Goal: Communication & Community: Answer question/provide support

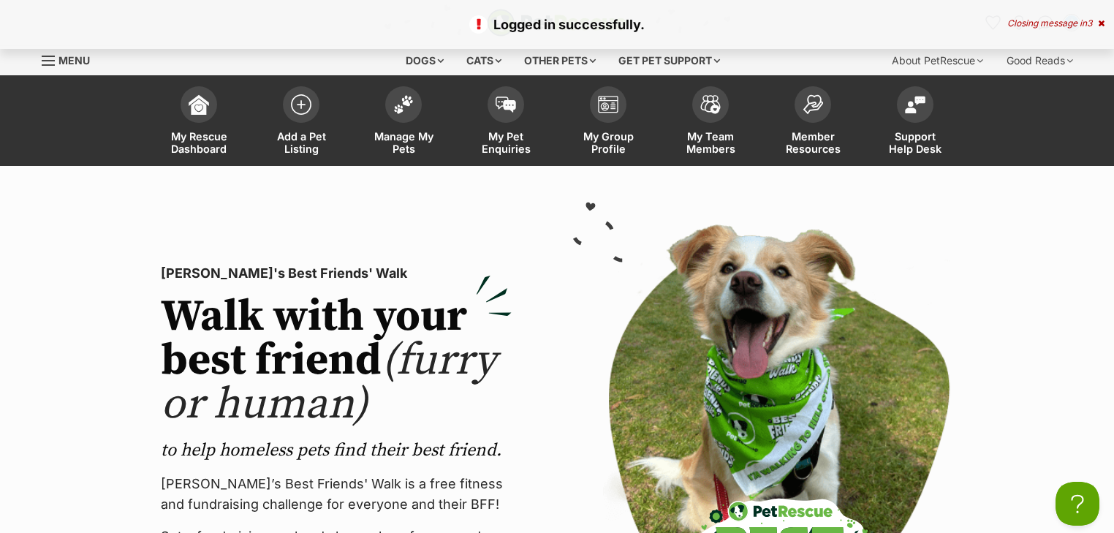
click at [1080, 25] on div "Closing message in 3" at bounding box center [1055, 23] width 97 height 10
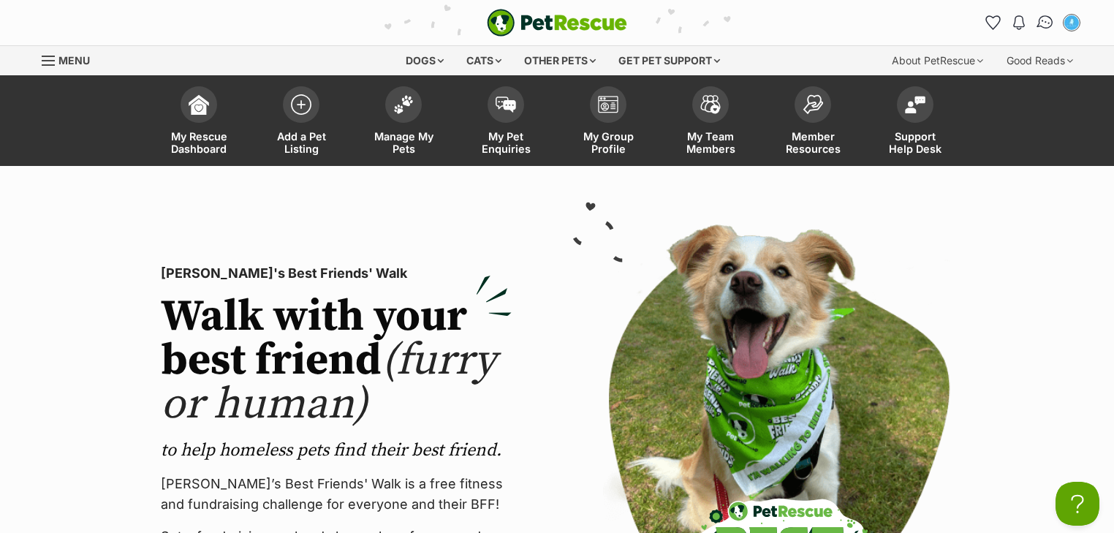
click at [1046, 18] on img "Conversations" at bounding box center [1046, 22] width 20 height 19
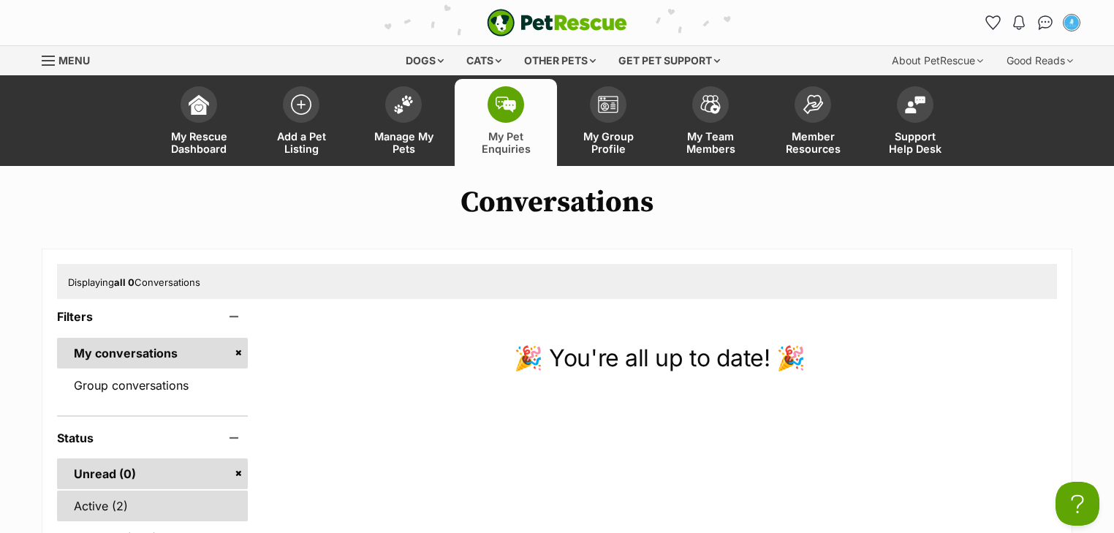
click at [146, 510] on link "Active (2)" at bounding box center [152, 505] width 191 height 31
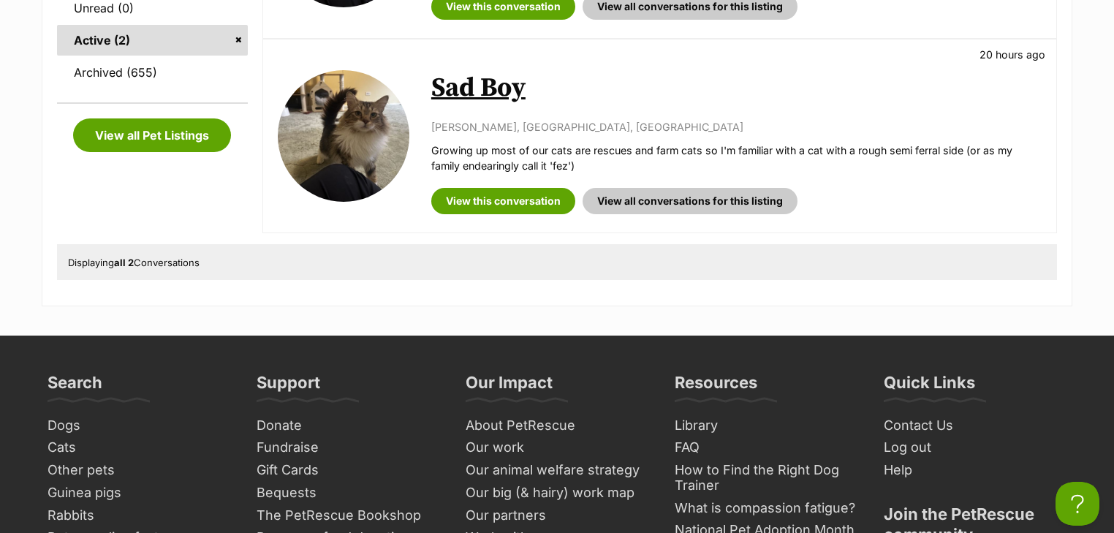
scroll to position [409, 0]
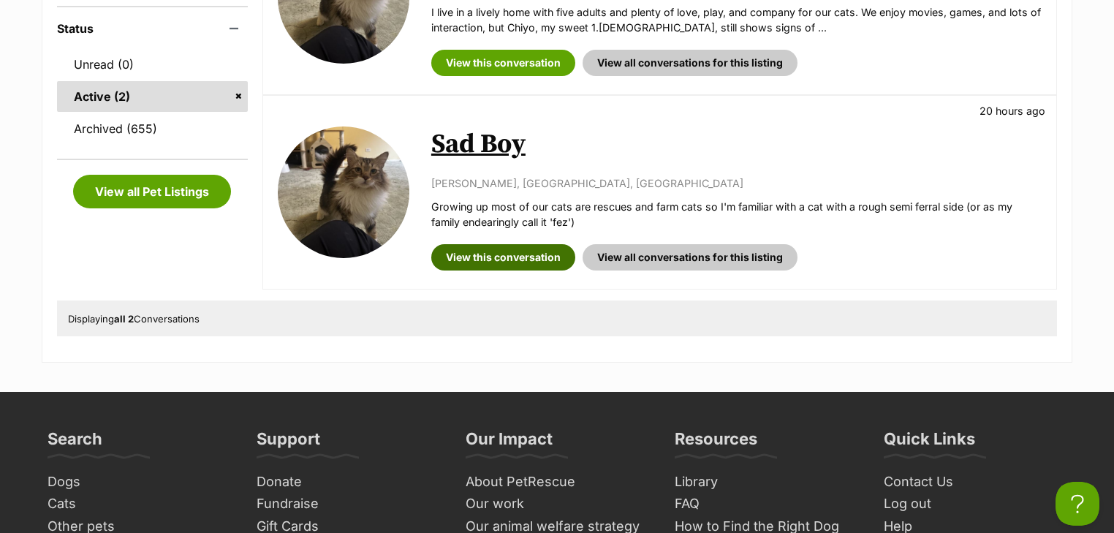
click at [507, 250] on link "View this conversation" at bounding box center [503, 257] width 144 height 26
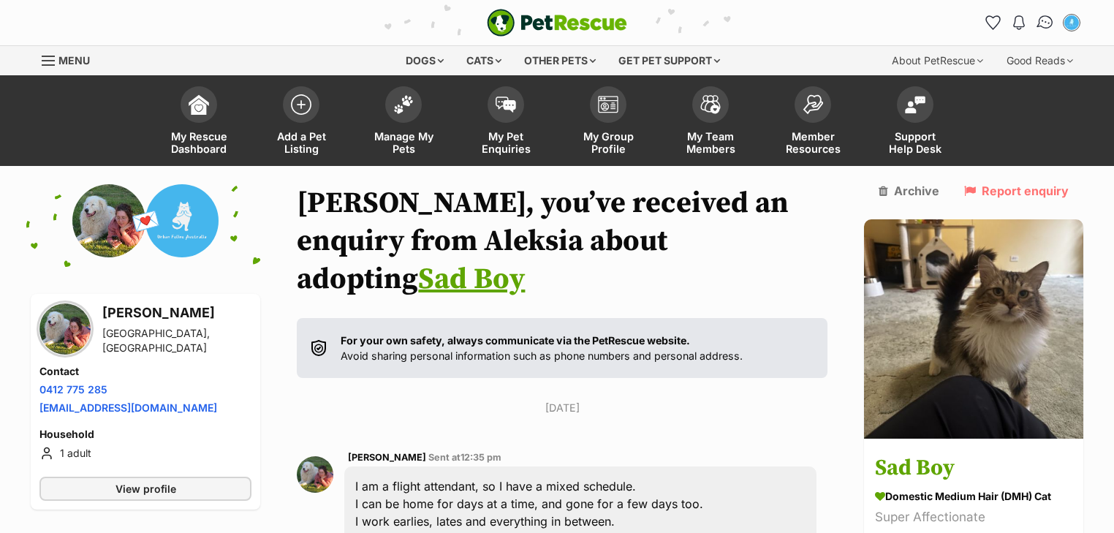
click at [1042, 25] on img "Conversations" at bounding box center [1046, 22] width 20 height 19
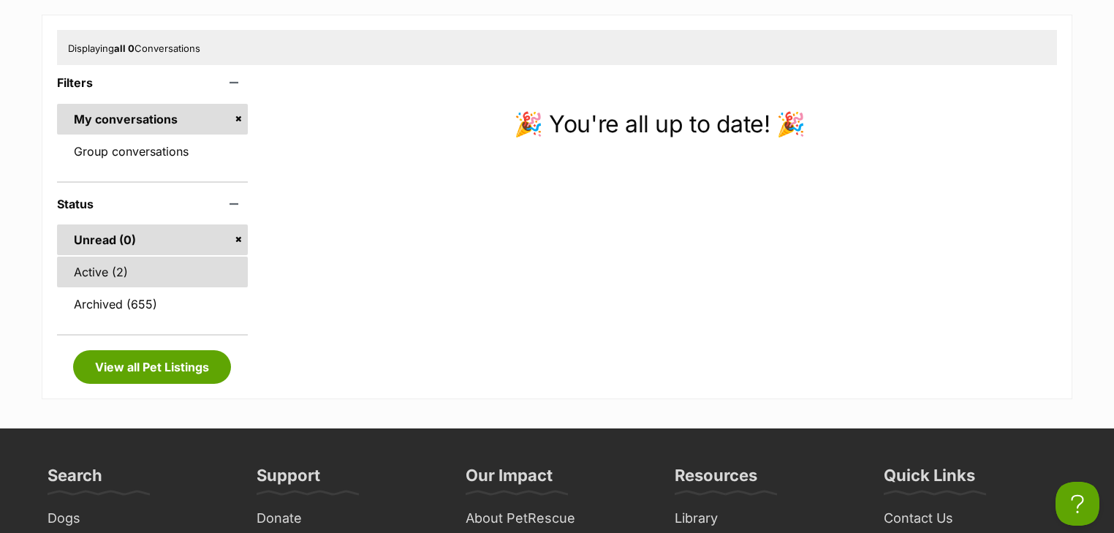
click at [155, 264] on link "Active (2)" at bounding box center [152, 272] width 191 height 31
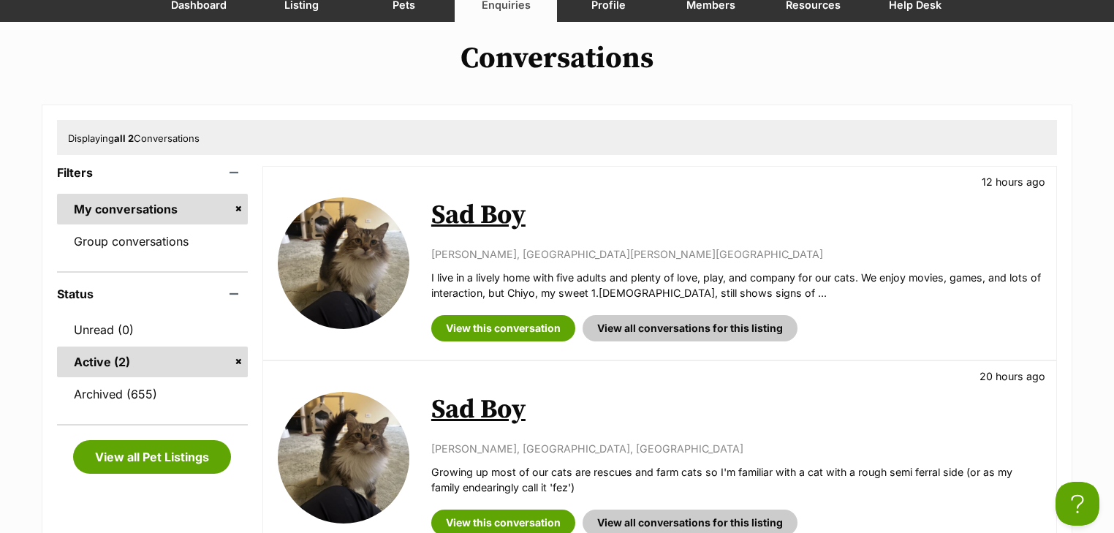
scroll to position [234, 0]
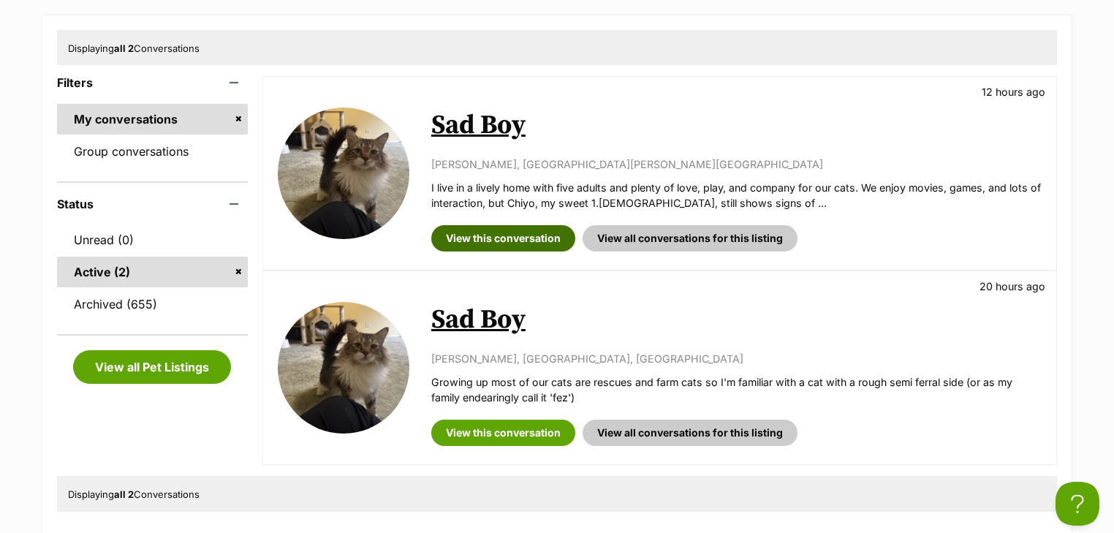
click at [501, 235] on link "View this conversation" at bounding box center [503, 238] width 144 height 26
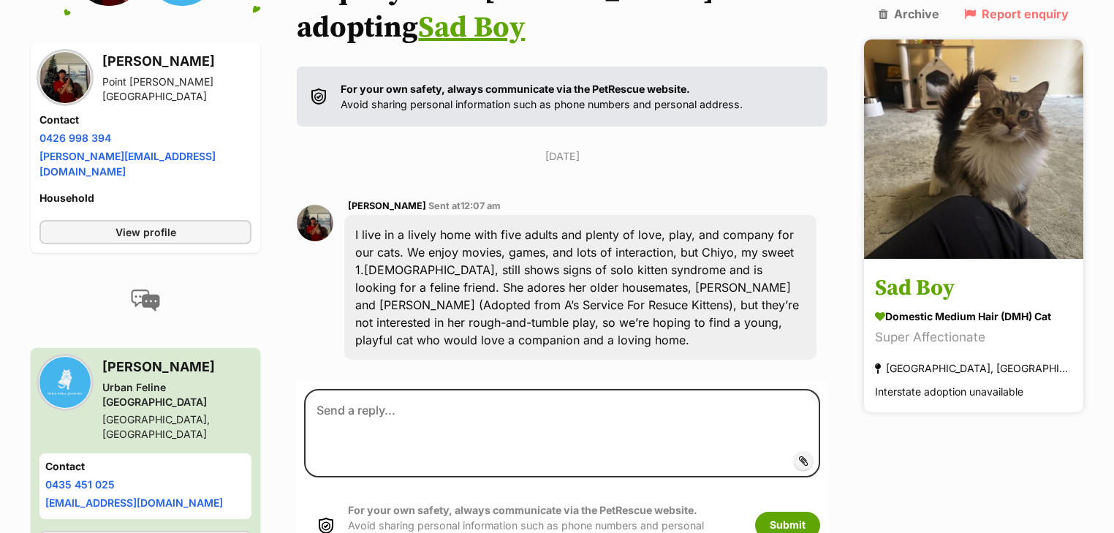
scroll to position [392, 0]
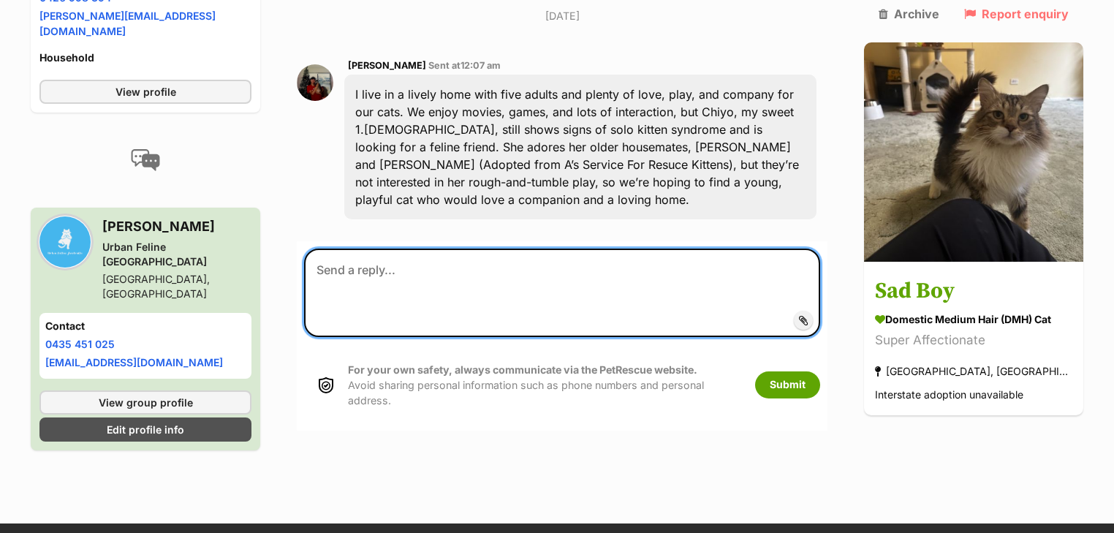
click at [538, 249] on textarea at bounding box center [562, 293] width 516 height 88
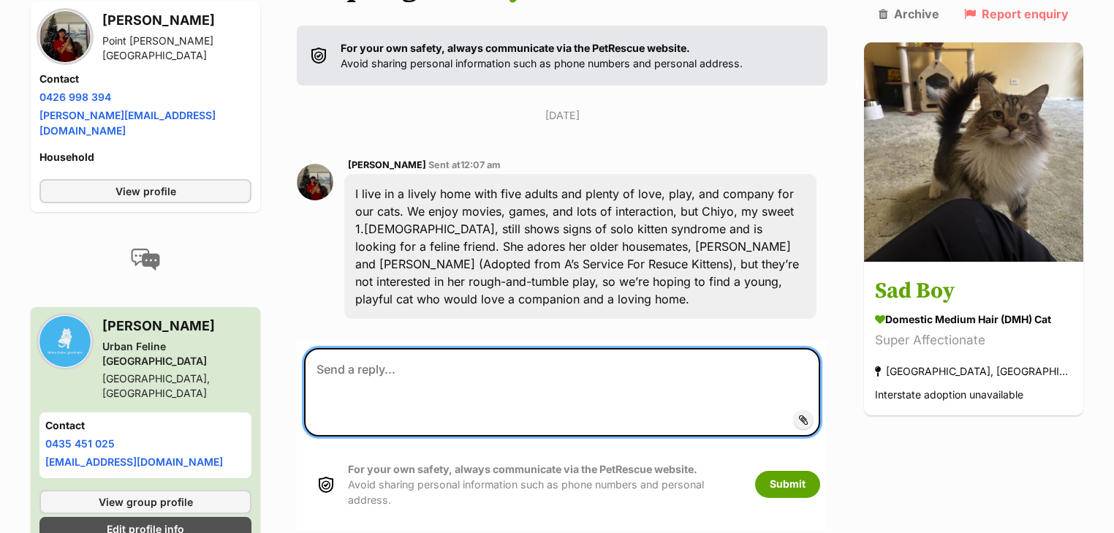
scroll to position [216, 0]
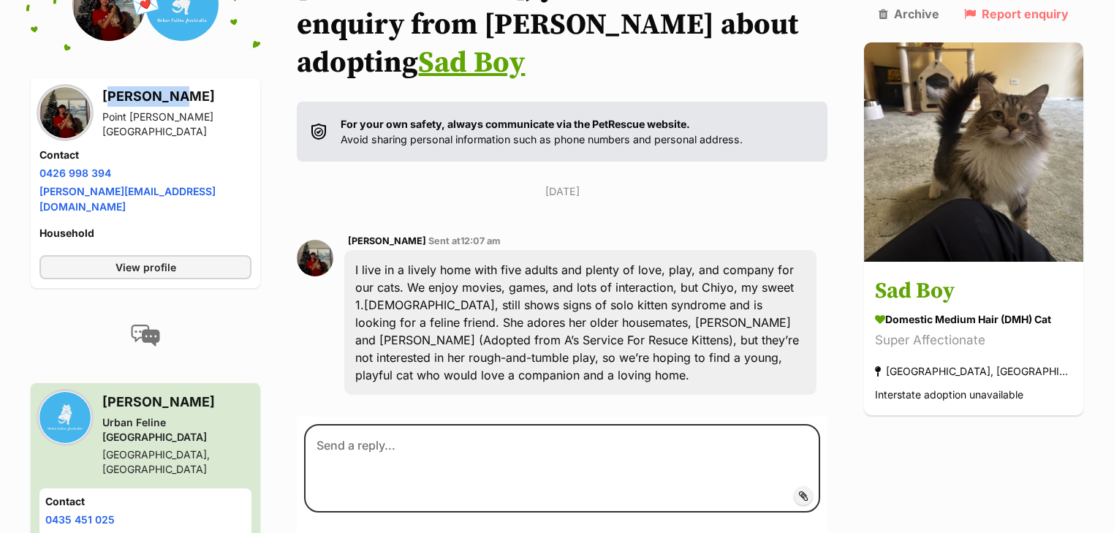
drag, startPoint x: 162, startPoint y: 99, endPoint x: 108, endPoint y: 101, distance: 54.1
click at [102, 99] on h3 "[PERSON_NAME]" at bounding box center [176, 96] width 149 height 20
copy h3 "consuela"
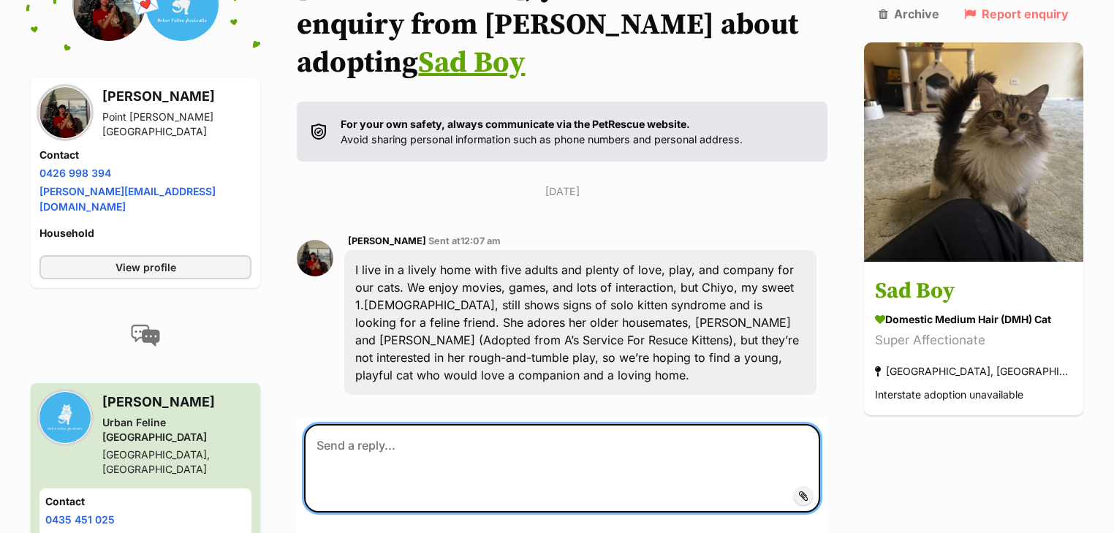
click at [349, 424] on textarea at bounding box center [562, 468] width 516 height 88
paste textarea "consuela"
click at [341, 424] on textarea "Hi consuela" at bounding box center [562, 468] width 516 height 88
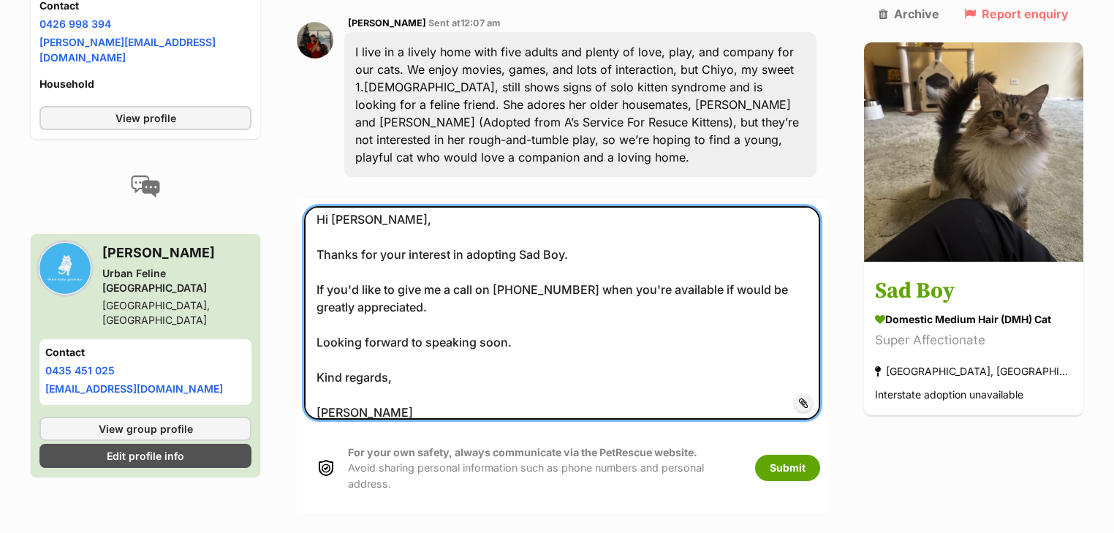
scroll to position [21, 0]
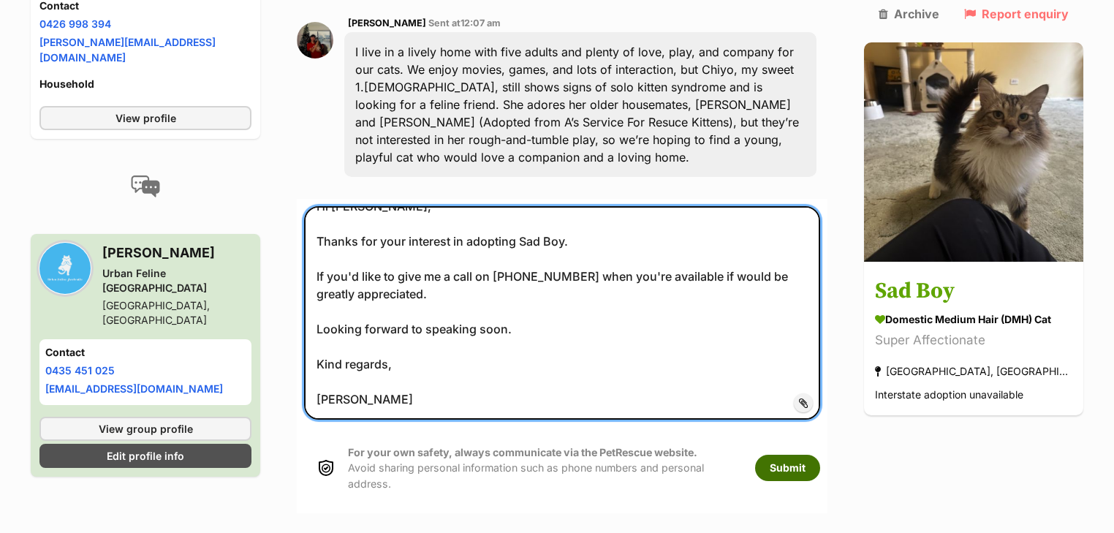
type textarea "Hi Consuela, Thanks for your interest in adopting Sad Boy. If you'd like to giv…"
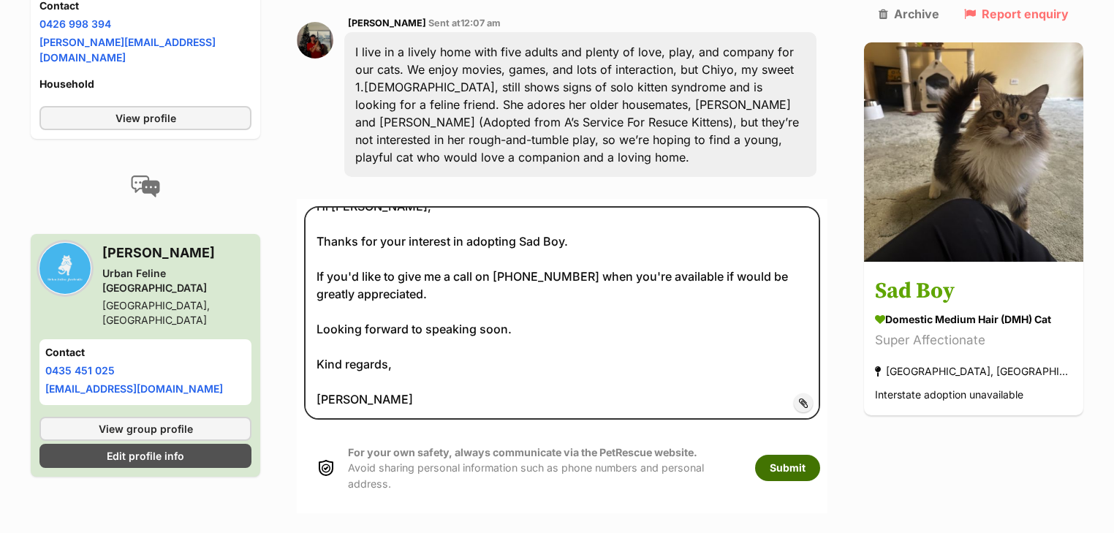
click at [794, 455] on button "Submit" at bounding box center [787, 468] width 65 height 26
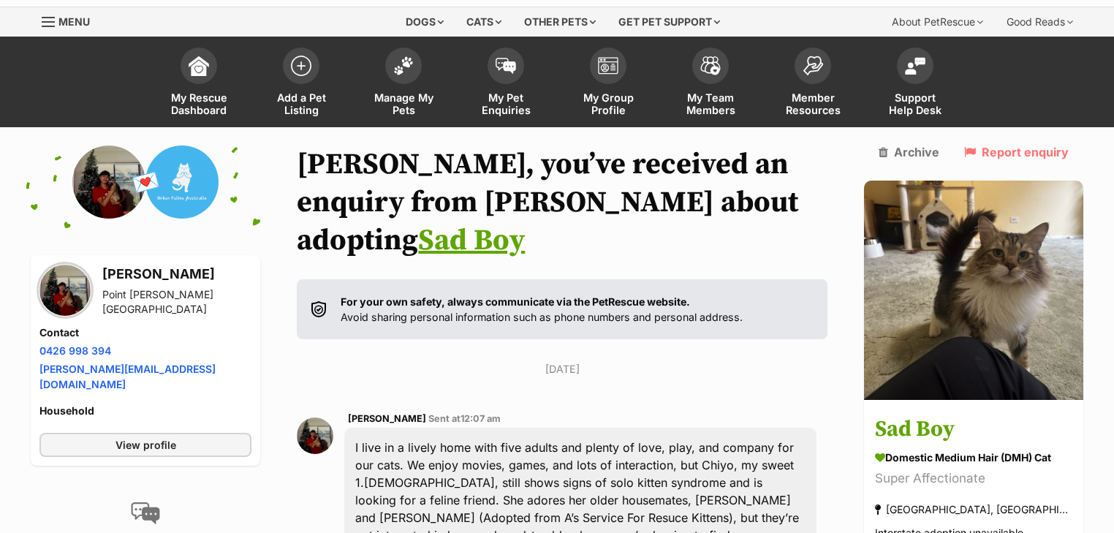
scroll to position [0, 0]
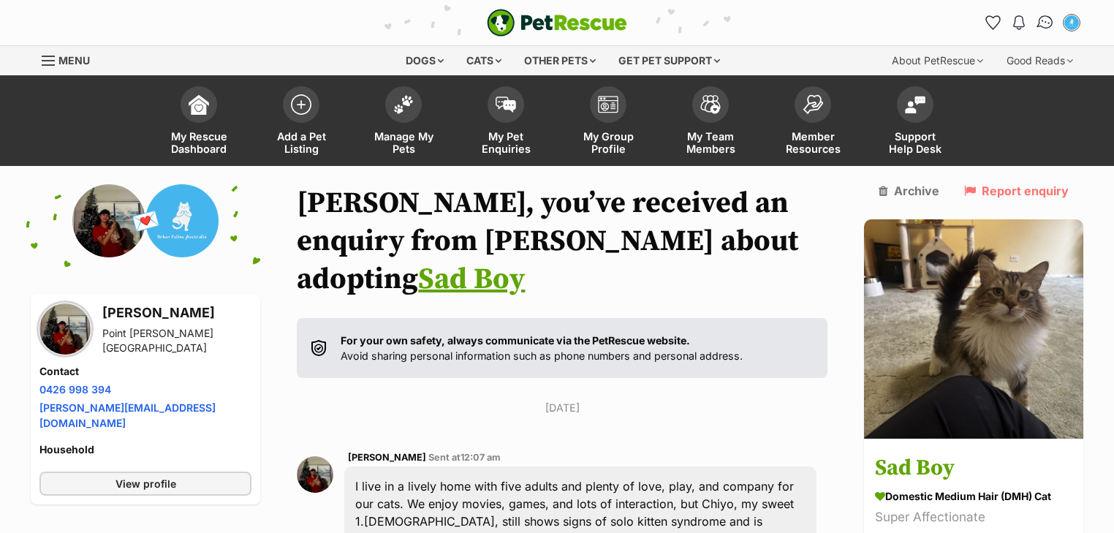
click at [1041, 20] on img "Conversations" at bounding box center [1046, 22] width 20 height 19
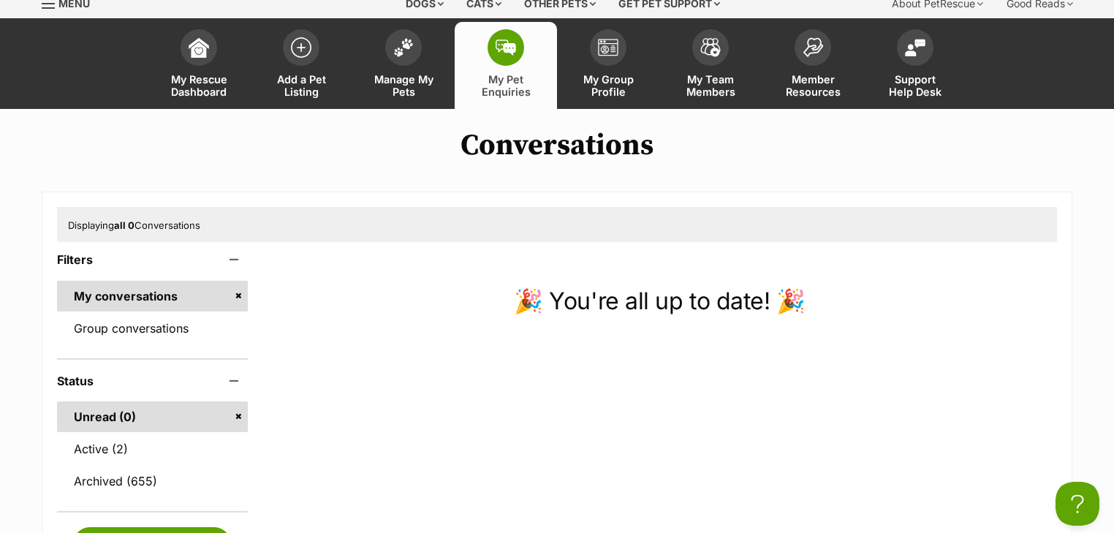
scroll to position [175, 0]
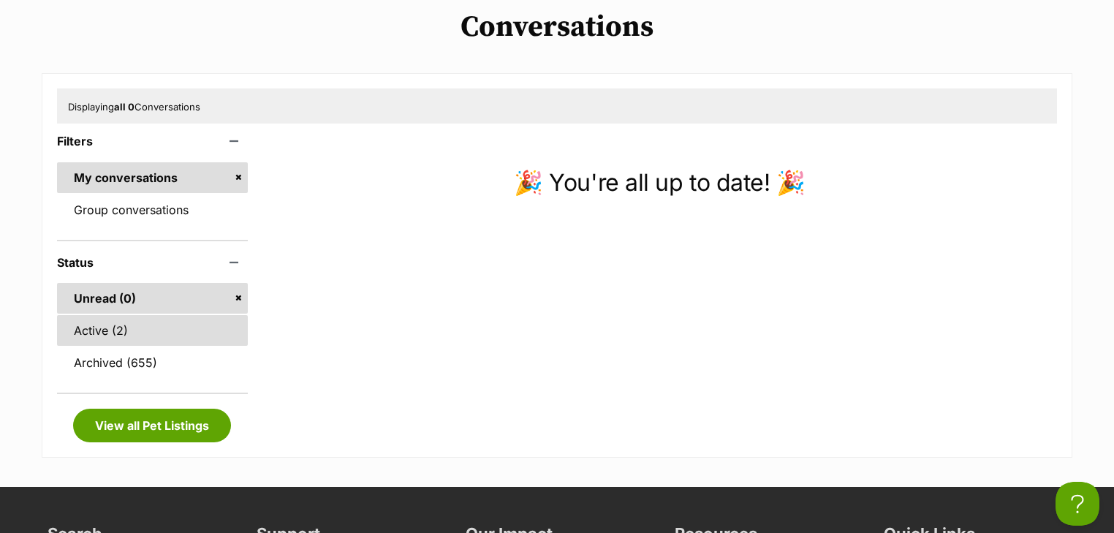
click at [94, 323] on link "Active (2)" at bounding box center [152, 330] width 191 height 31
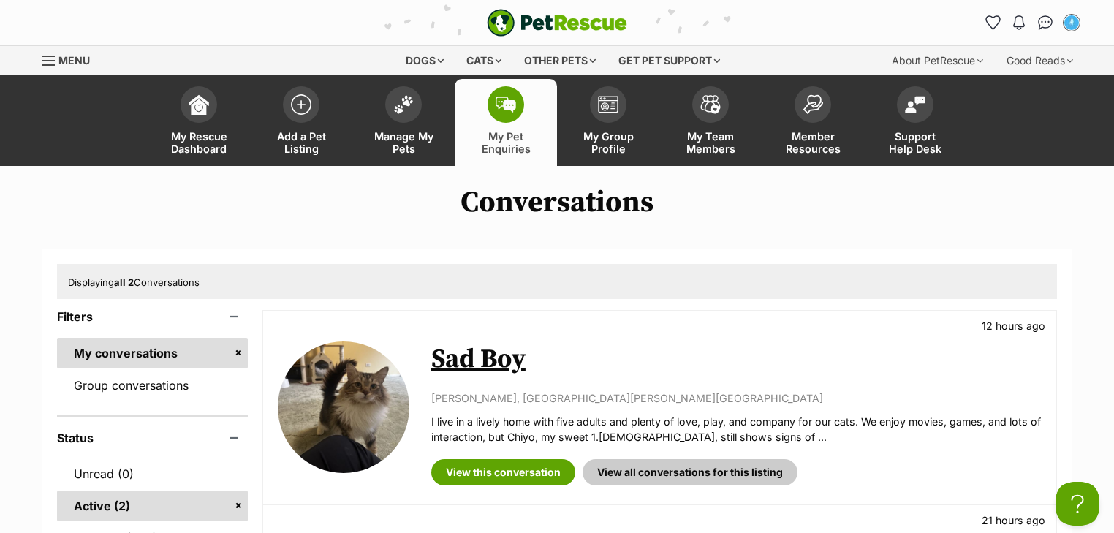
click at [500, 357] on link "Sad Boy" at bounding box center [478, 359] width 94 height 33
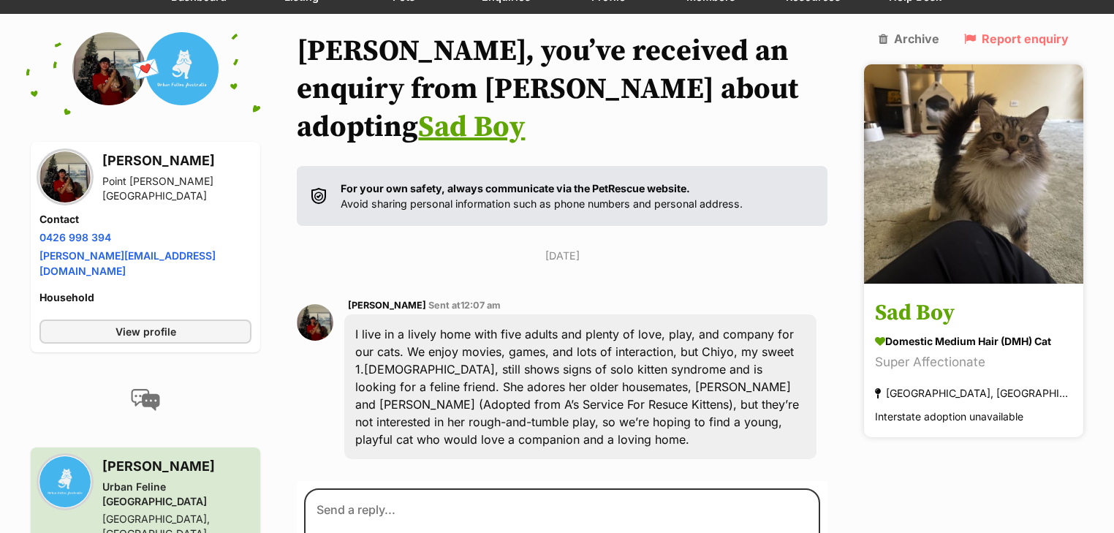
scroll to position [216, 0]
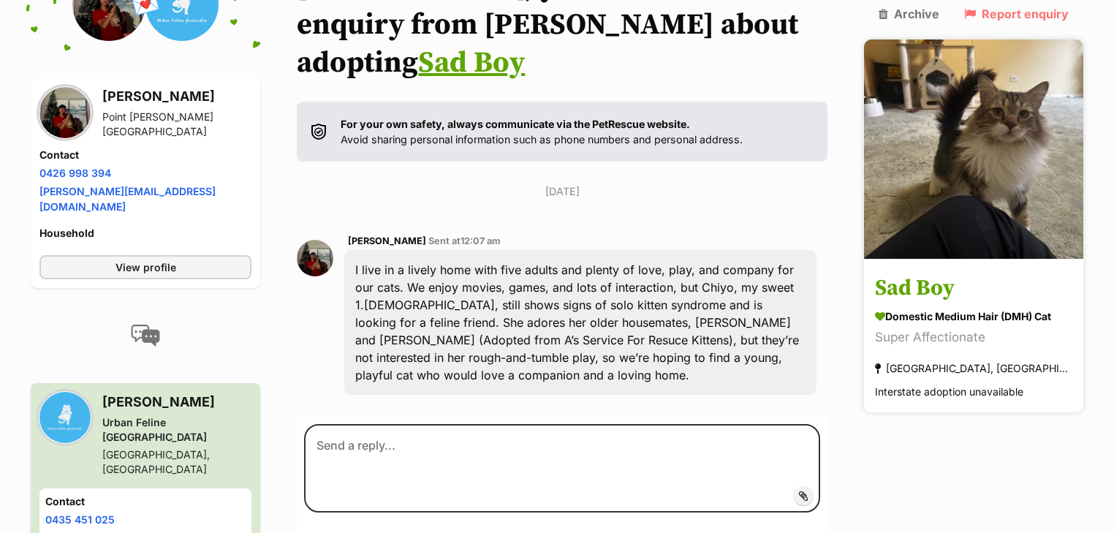
click at [1012, 218] on img at bounding box center [973, 148] width 219 height 219
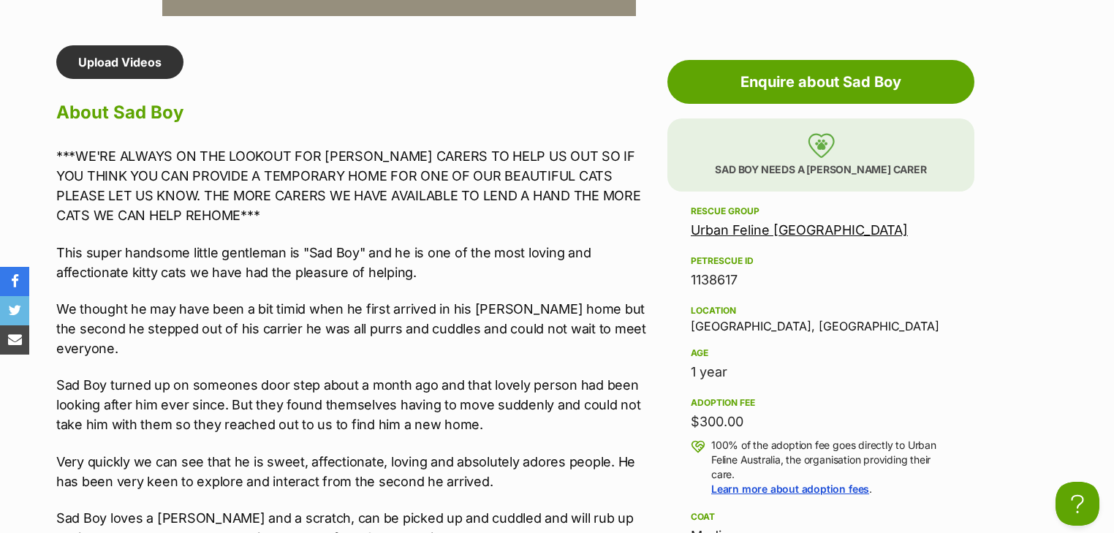
scroll to position [1520, 0]
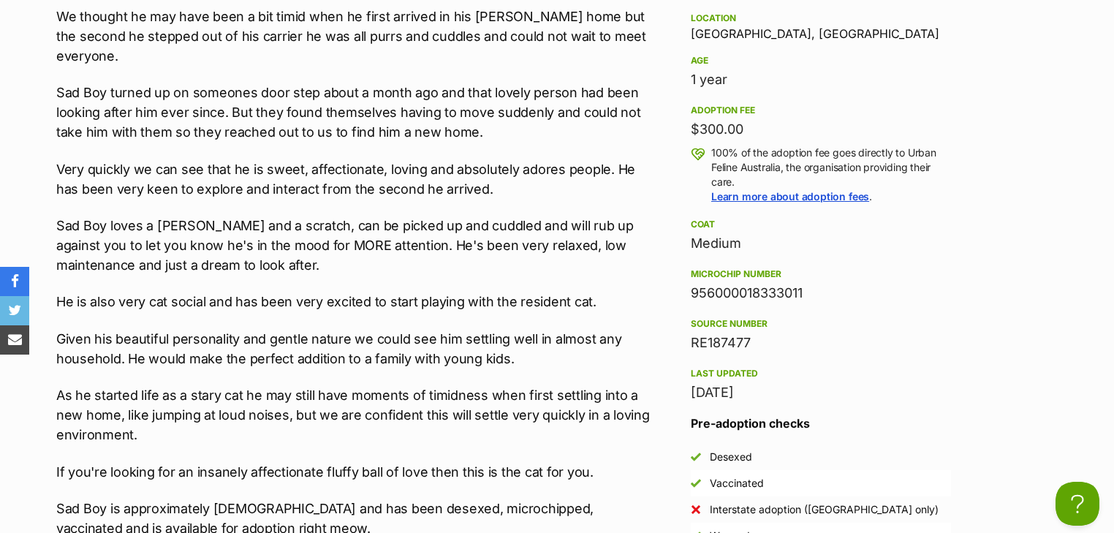
drag, startPoint x: 810, startPoint y: 295, endPoint x: 680, endPoint y: 292, distance: 130.1
click at [680, 292] on aside "Rescue group Urban Feline Australia PetRescue ID 1138617 Location Melbourne, VI…" at bounding box center [820, 229] width 307 height 639
copy div "956000018333011"
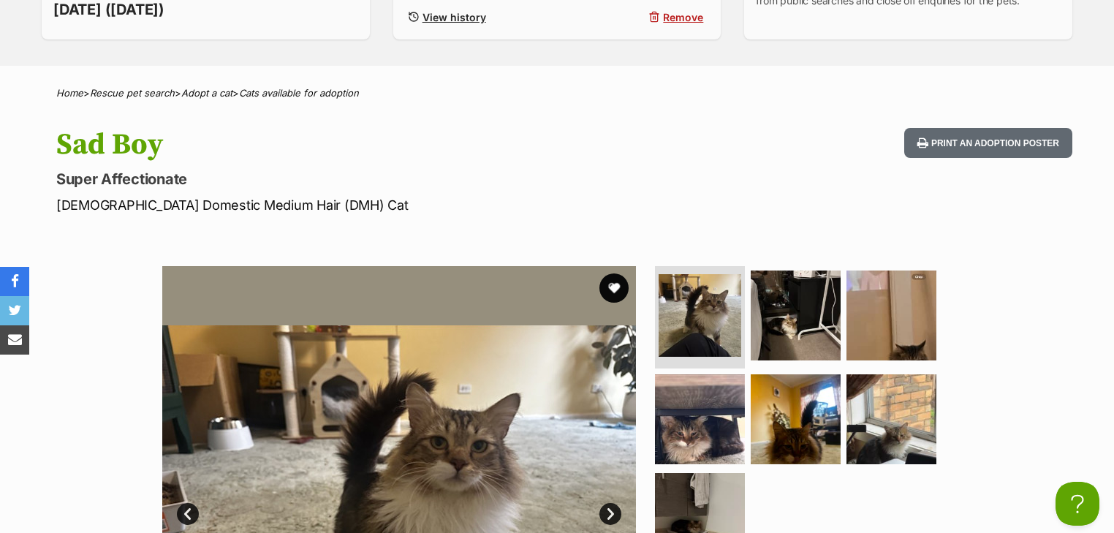
scroll to position [702, 0]
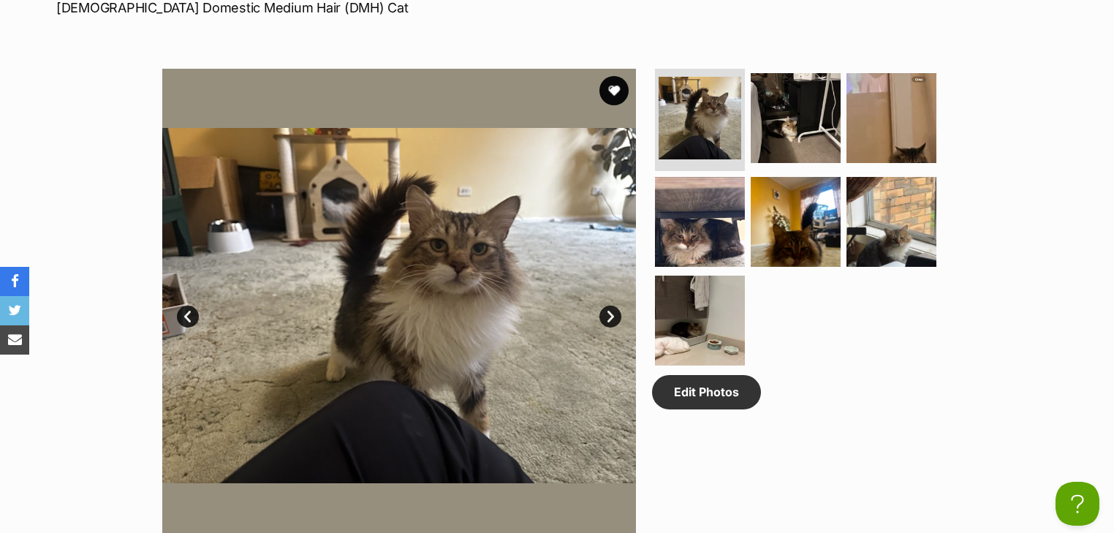
click at [610, 308] on link "Next" at bounding box center [610, 317] width 22 height 22
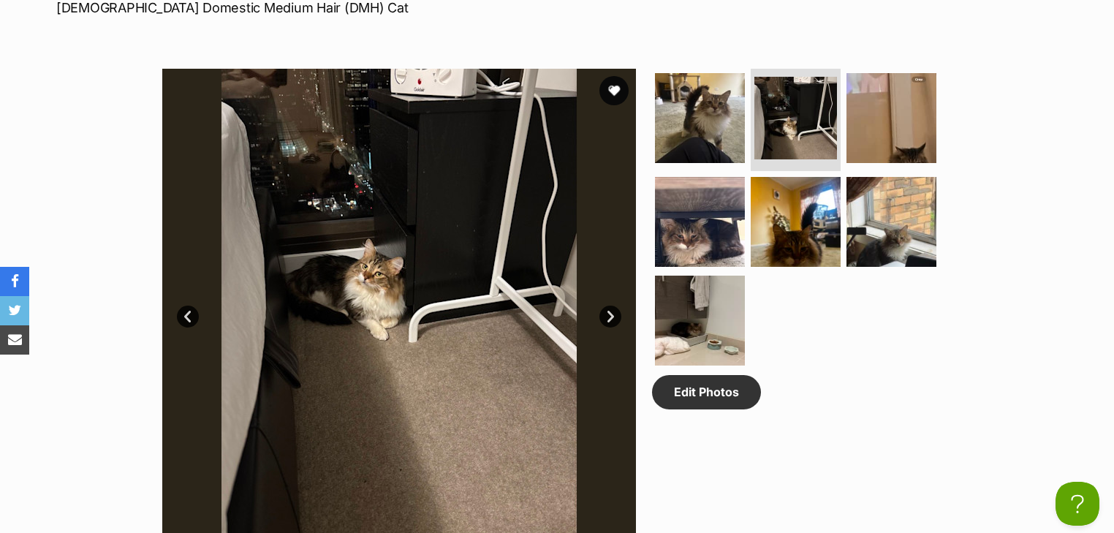
click at [610, 308] on link "Next" at bounding box center [610, 317] width 22 height 22
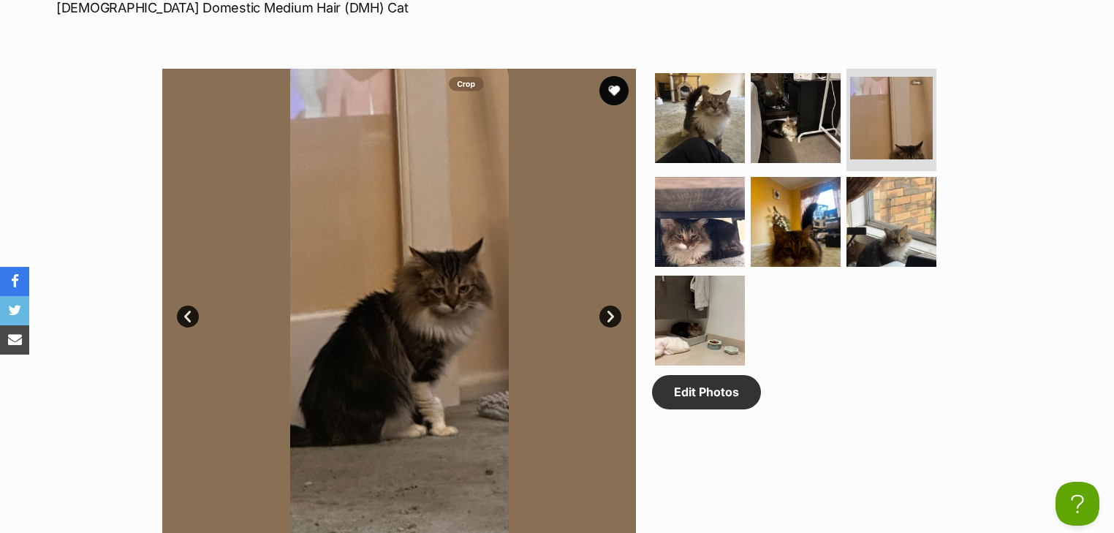
click at [610, 308] on link "Next" at bounding box center [610, 317] width 22 height 22
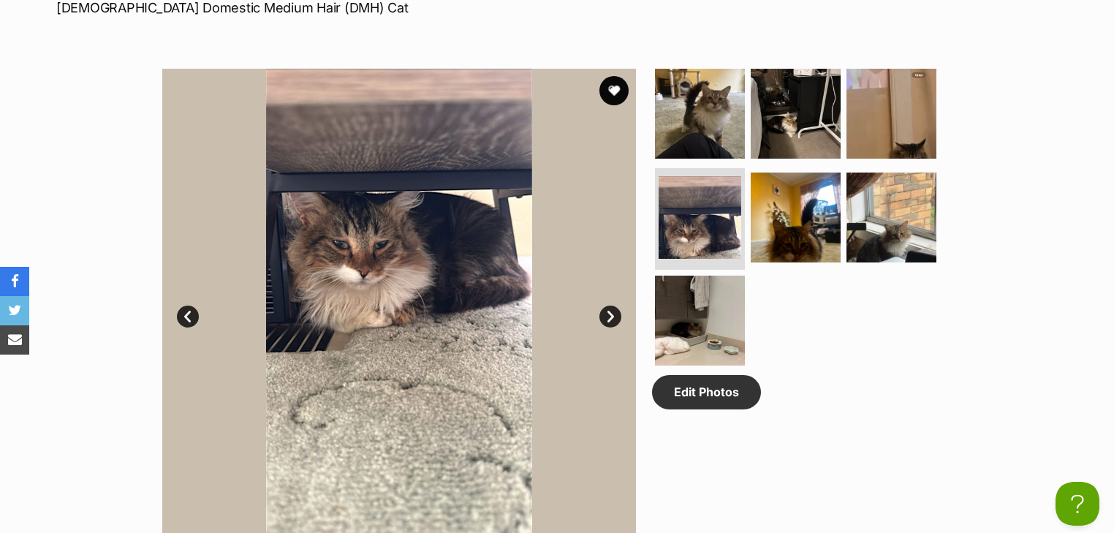
click at [610, 308] on link "Next" at bounding box center [610, 317] width 22 height 22
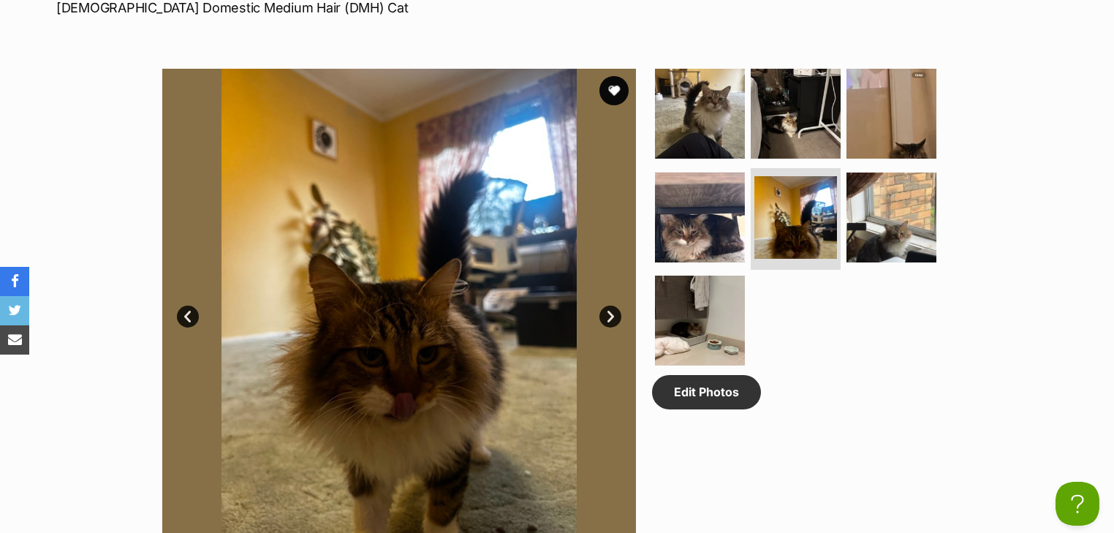
click at [610, 308] on link "Next" at bounding box center [610, 317] width 22 height 22
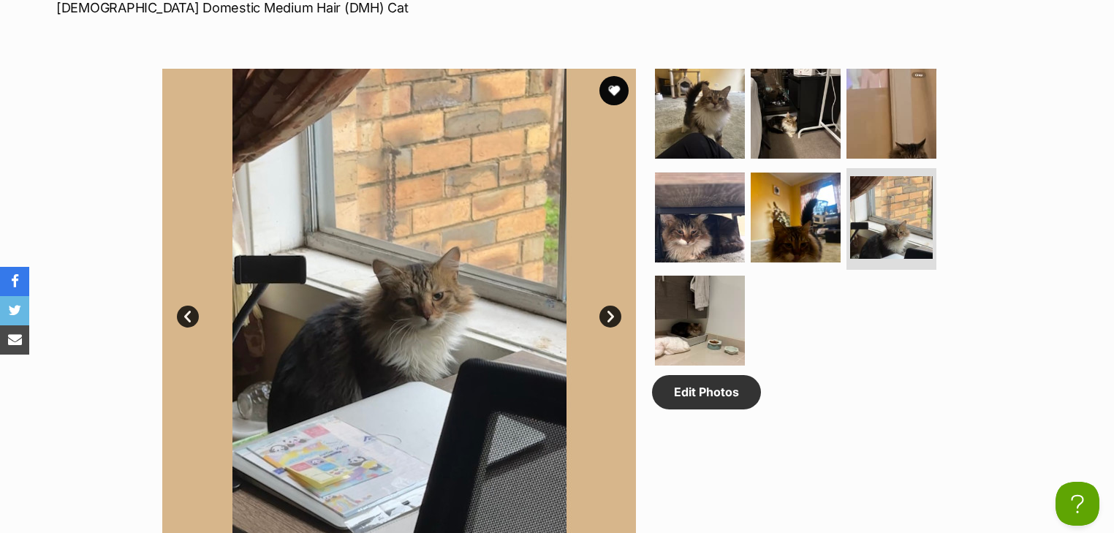
click at [610, 308] on link "Next" at bounding box center [610, 317] width 22 height 22
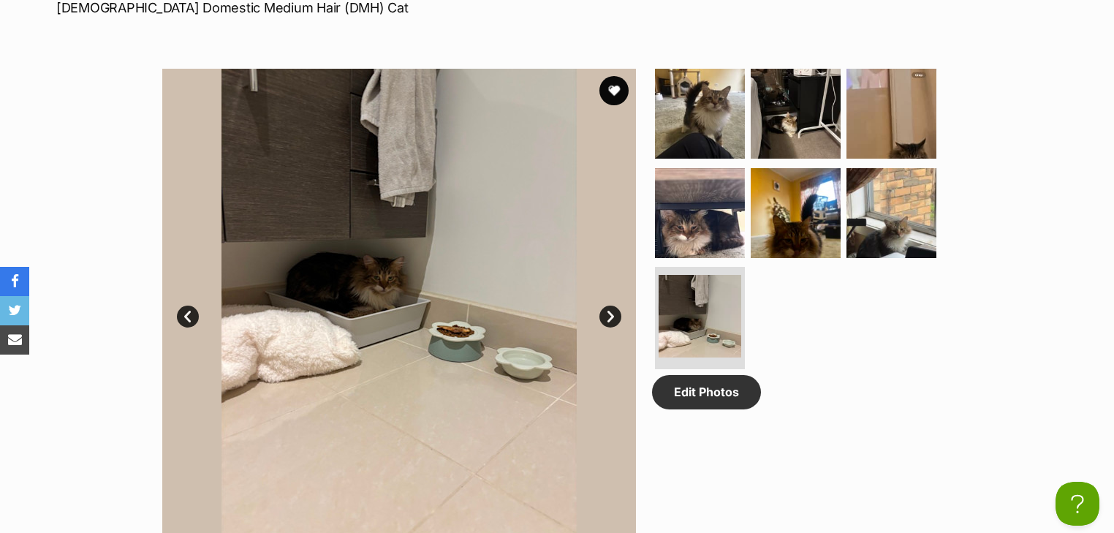
click at [607, 307] on link "Next" at bounding box center [610, 317] width 22 height 22
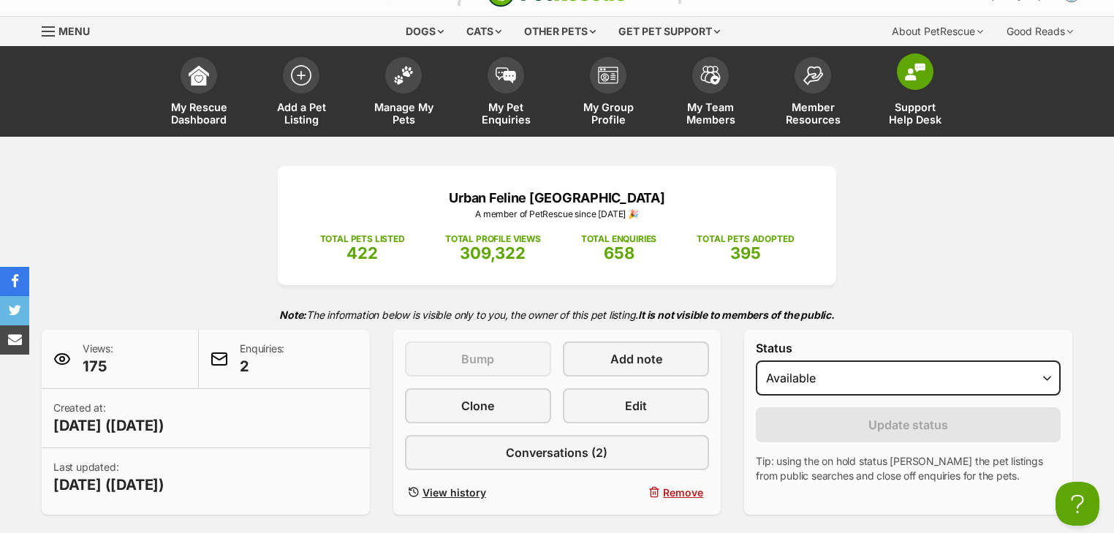
scroll to position [0, 0]
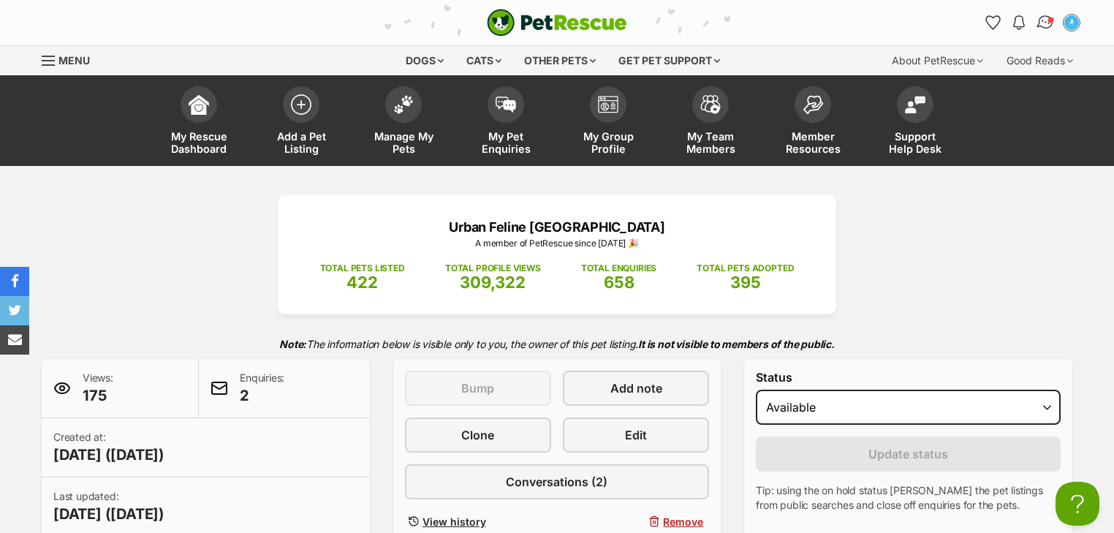
click at [1042, 26] on img "Conversations" at bounding box center [1046, 22] width 20 height 19
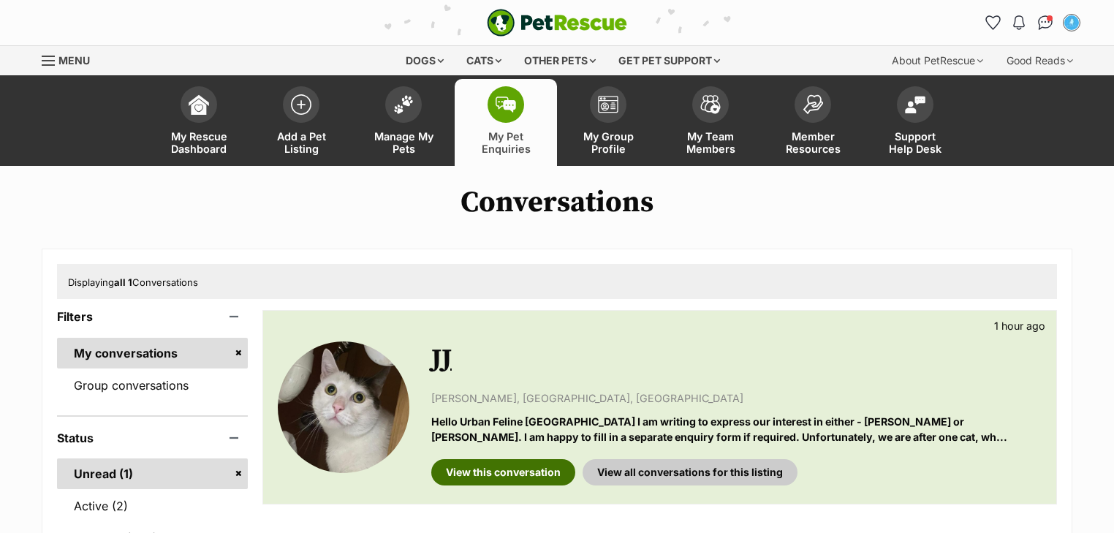
click at [469, 480] on link "View this conversation" at bounding box center [503, 472] width 144 height 26
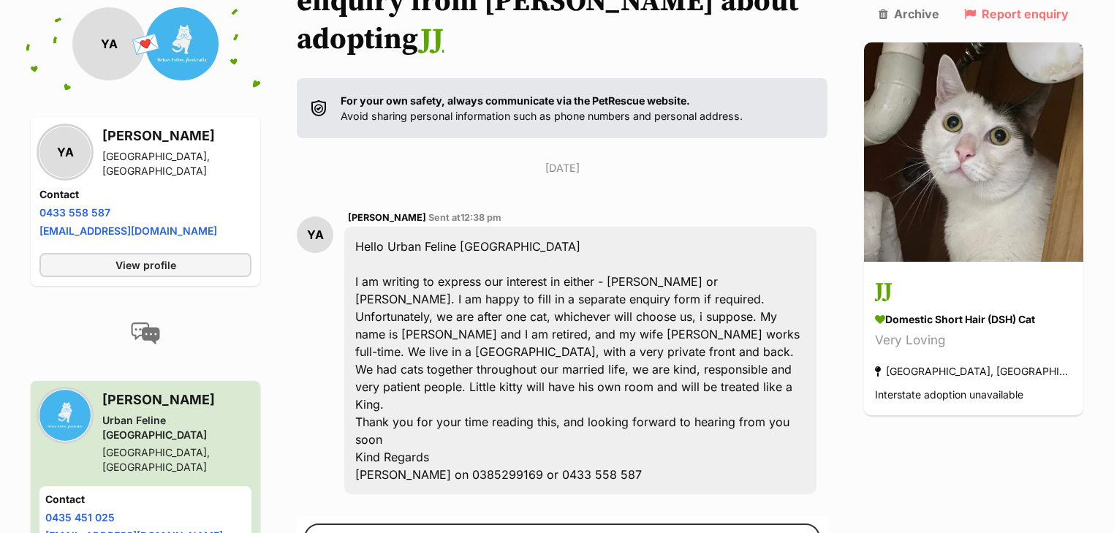
scroll to position [260, 0]
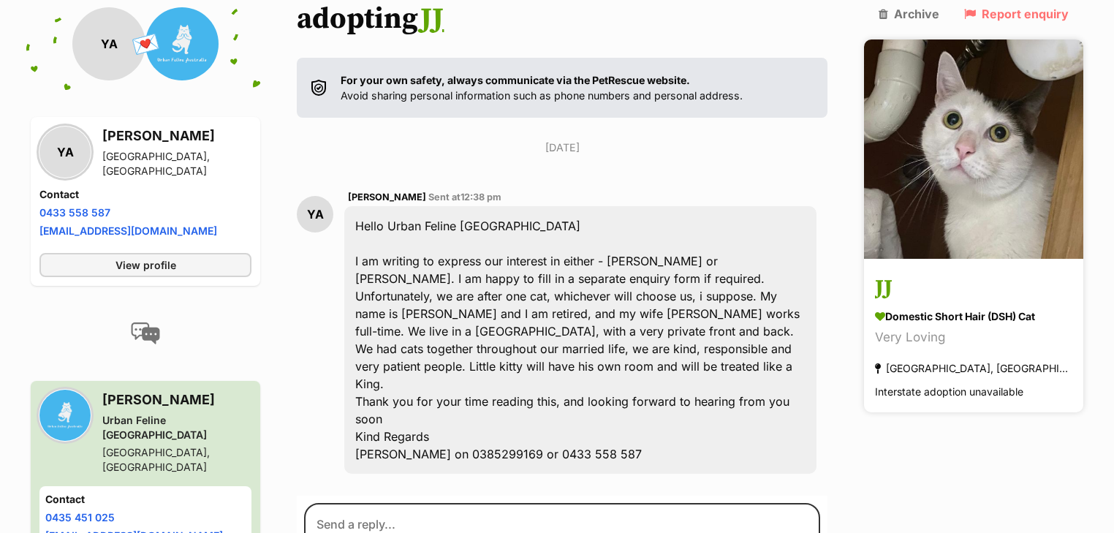
click at [973, 181] on img at bounding box center [973, 148] width 219 height 219
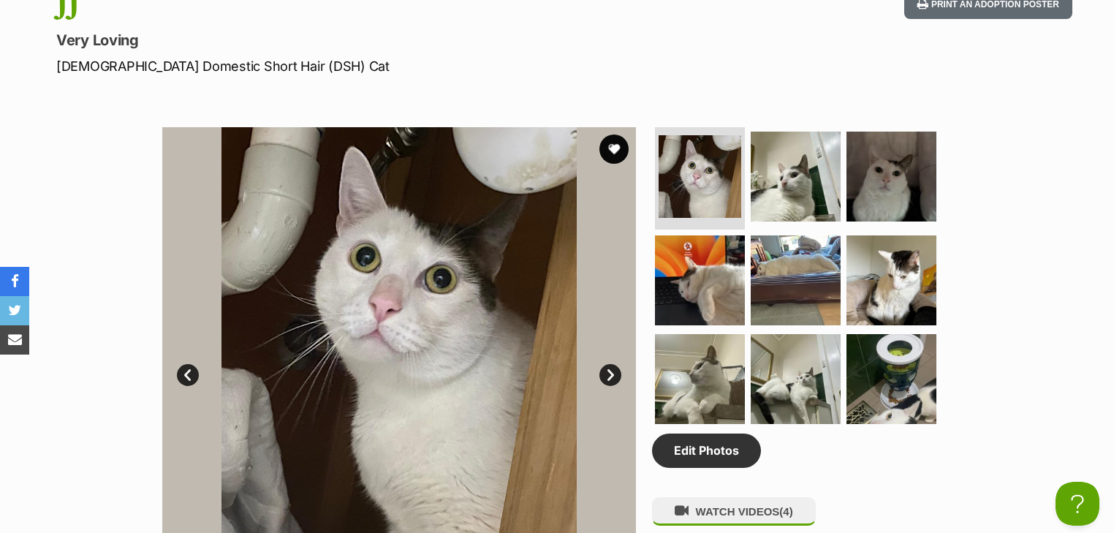
scroll to position [526, 0]
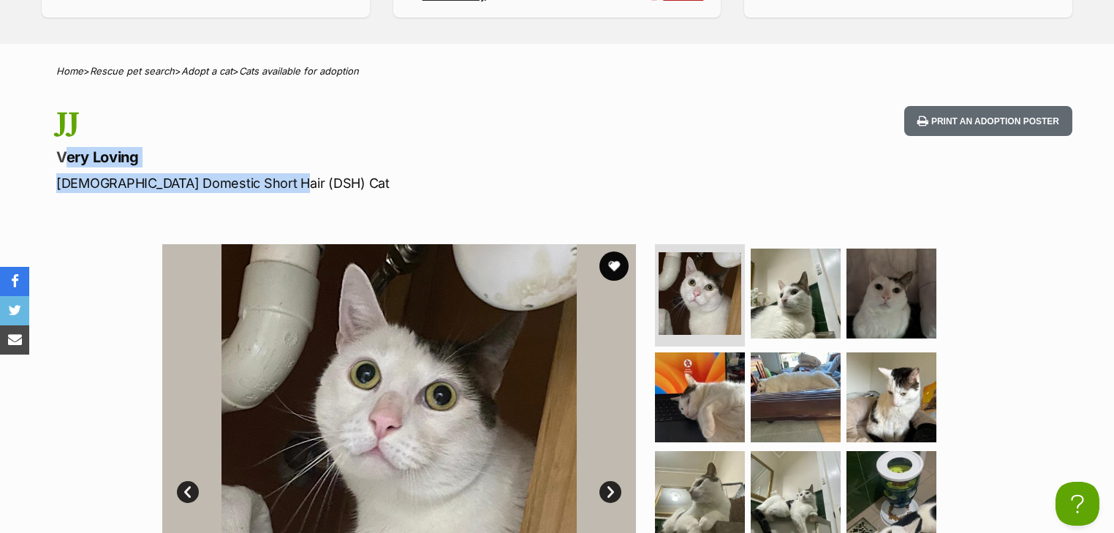
drag, startPoint x: 298, startPoint y: 178, endPoint x: 31, endPoint y: 141, distance: 269.4
click at [31, 141] on div "JJ Very Loving Male Domestic Short Hair (DSH) Cat Print an adoption poster" at bounding box center [557, 149] width 1074 height 87
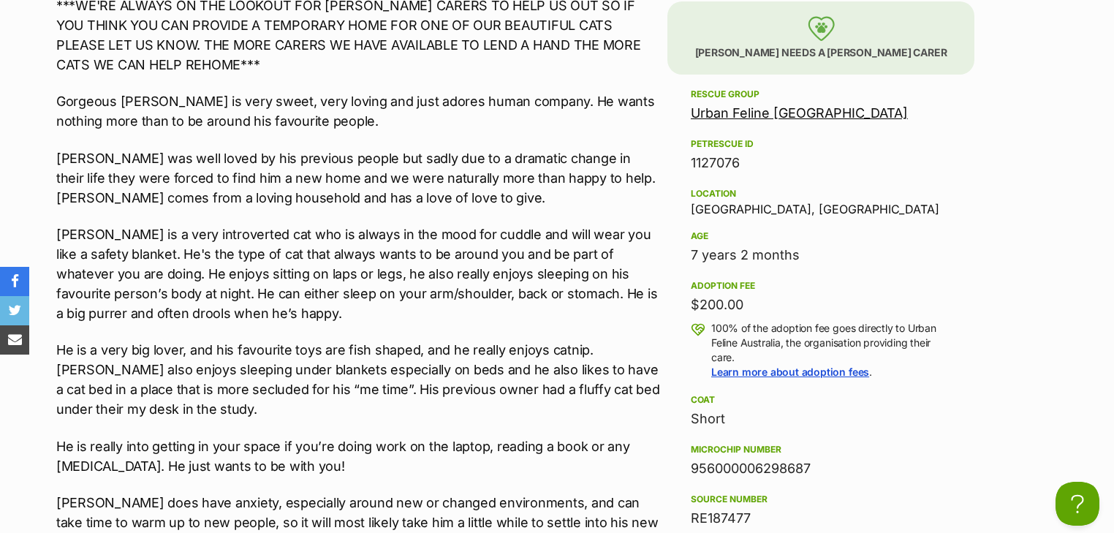
scroll to position [994, 0]
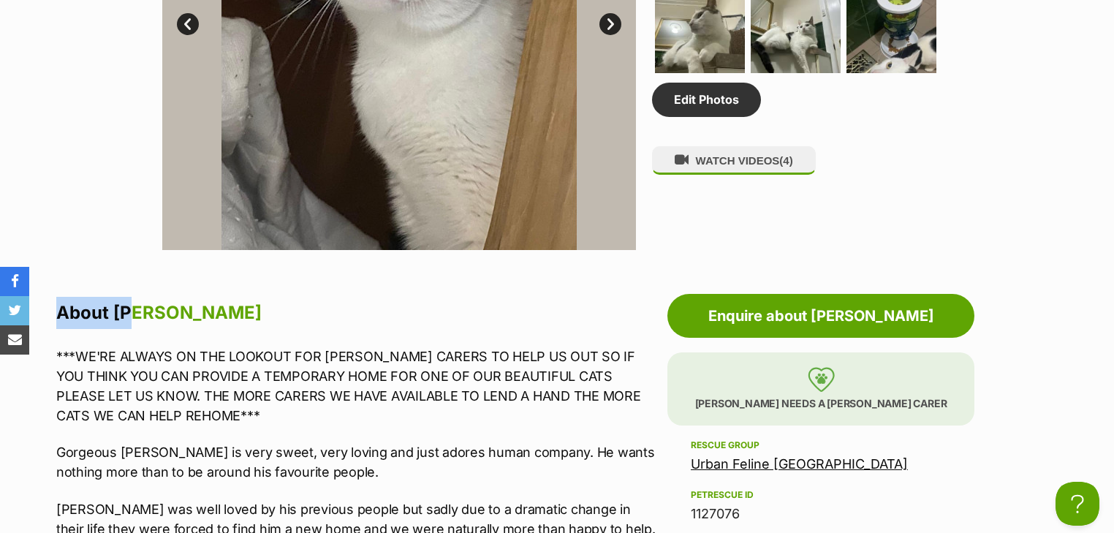
drag, startPoint x: 135, startPoint y: 310, endPoint x: 58, endPoint y: 319, distance: 77.2
click at [58, 319] on h2 "About JJ" at bounding box center [358, 313] width 604 height 32
click at [224, 310] on h2 "About JJ" at bounding box center [358, 313] width 604 height 32
drag, startPoint x: 137, startPoint y: 310, endPoint x: 56, endPoint y: 307, distance: 81.9
click at [56, 307] on h2 "About JJ" at bounding box center [358, 313] width 604 height 32
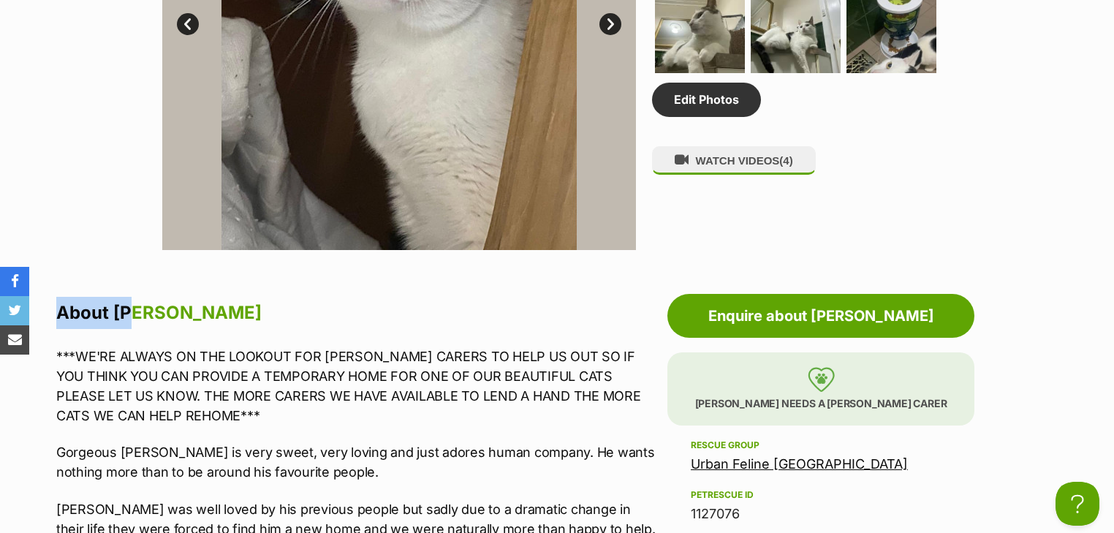
click at [162, 304] on h2 "About JJ" at bounding box center [358, 313] width 604 height 32
drag, startPoint x: 139, startPoint y: 309, endPoint x: 53, endPoint y: 311, distance: 86.3
click at [150, 316] on h2 "About JJ" at bounding box center [358, 313] width 604 height 32
drag, startPoint x: 141, startPoint y: 310, endPoint x: 56, endPoint y: 307, distance: 85.6
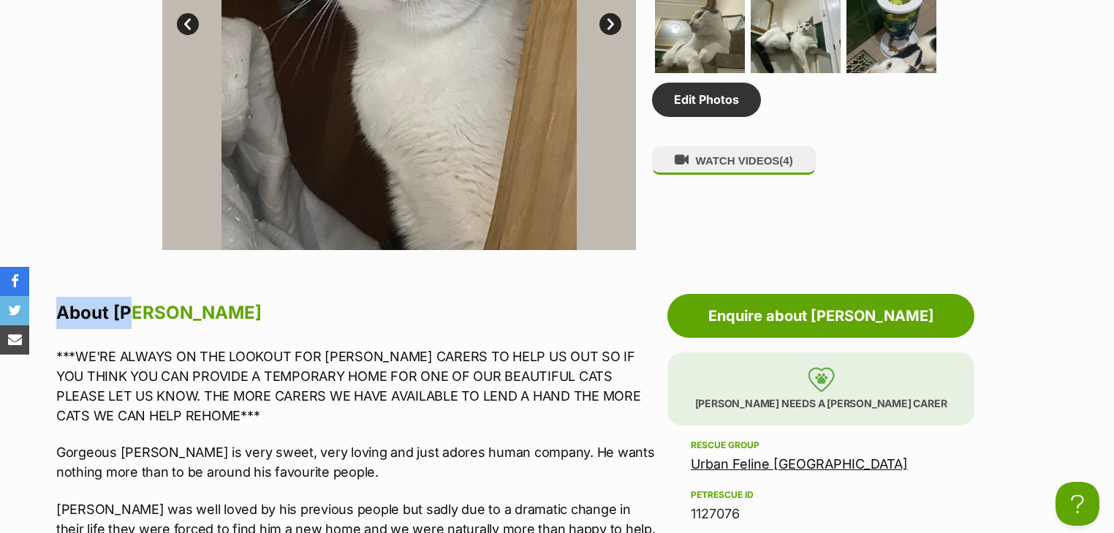
click at [216, 303] on h2 "About JJ" at bounding box center [358, 313] width 604 height 32
drag, startPoint x: 138, startPoint y: 313, endPoint x: 78, endPoint y: 312, distance: 59.9
click at [58, 312] on h2 "About JJ" at bounding box center [358, 313] width 604 height 32
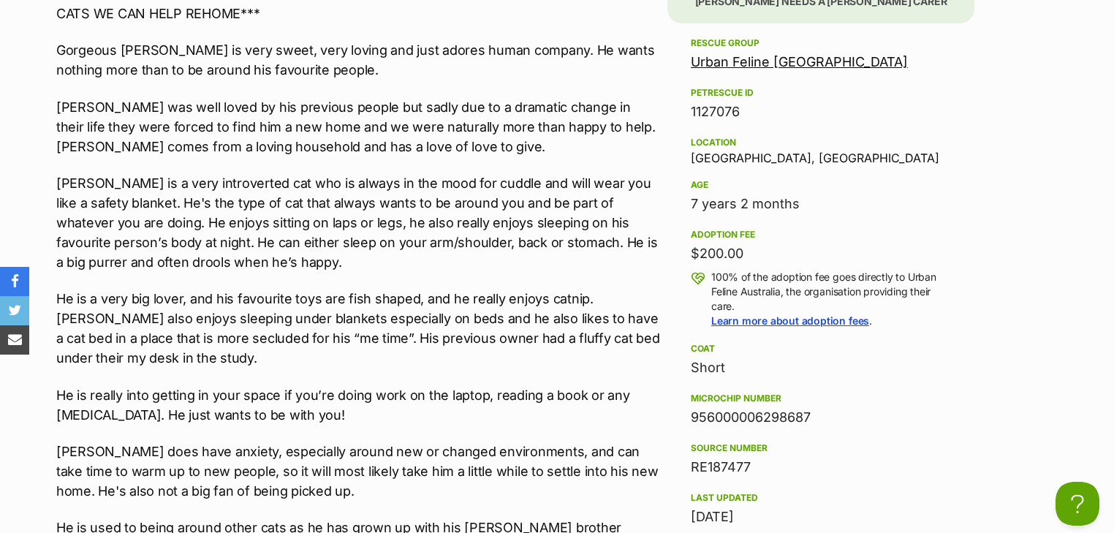
scroll to position [1228, 0]
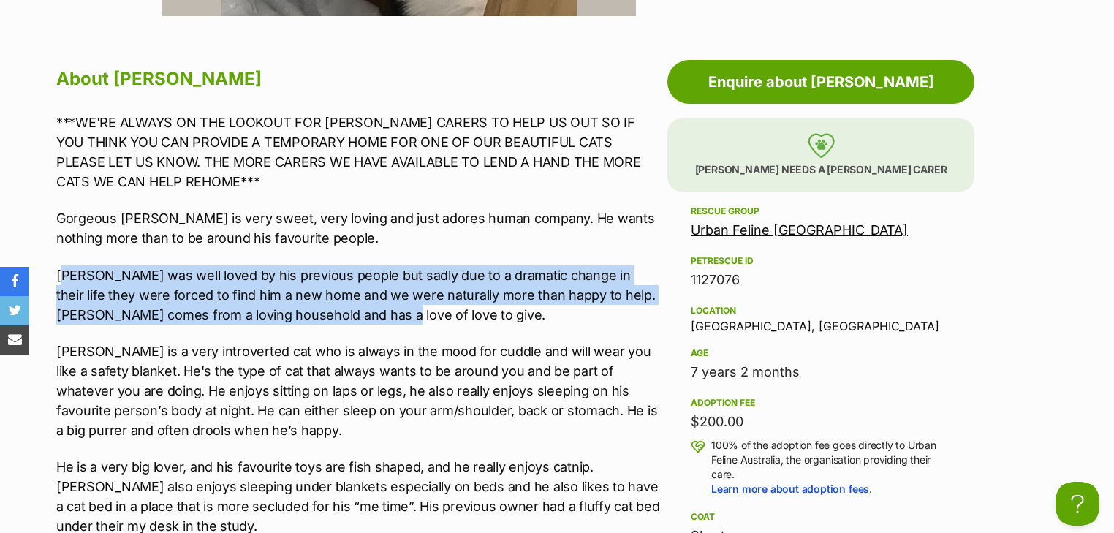
drag, startPoint x: 371, startPoint y: 318, endPoint x: 61, endPoint y: 272, distance: 313.3
click at [61, 272] on p "JJ was well loved by his previous people but sadly due to a dramatic change in …" at bounding box center [358, 294] width 604 height 59
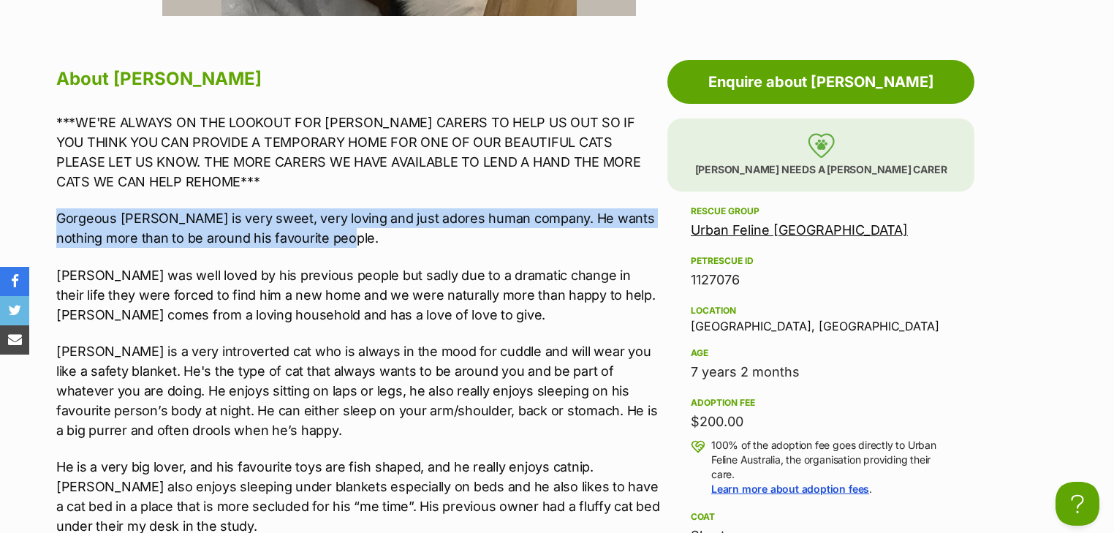
drag, startPoint x: 55, startPoint y: 213, endPoint x: 375, endPoint y: 244, distance: 321.6
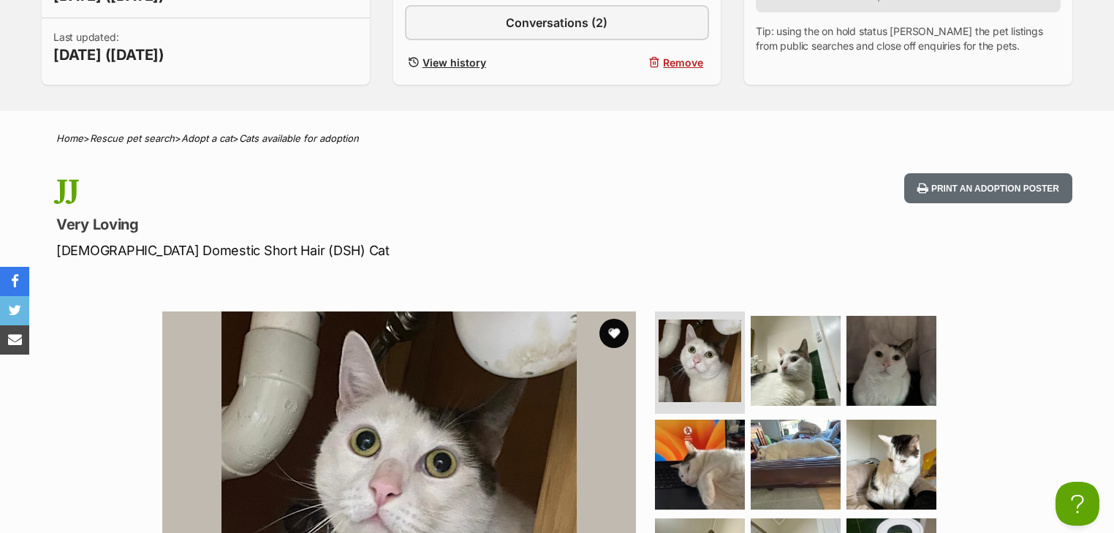
scroll to position [292, 0]
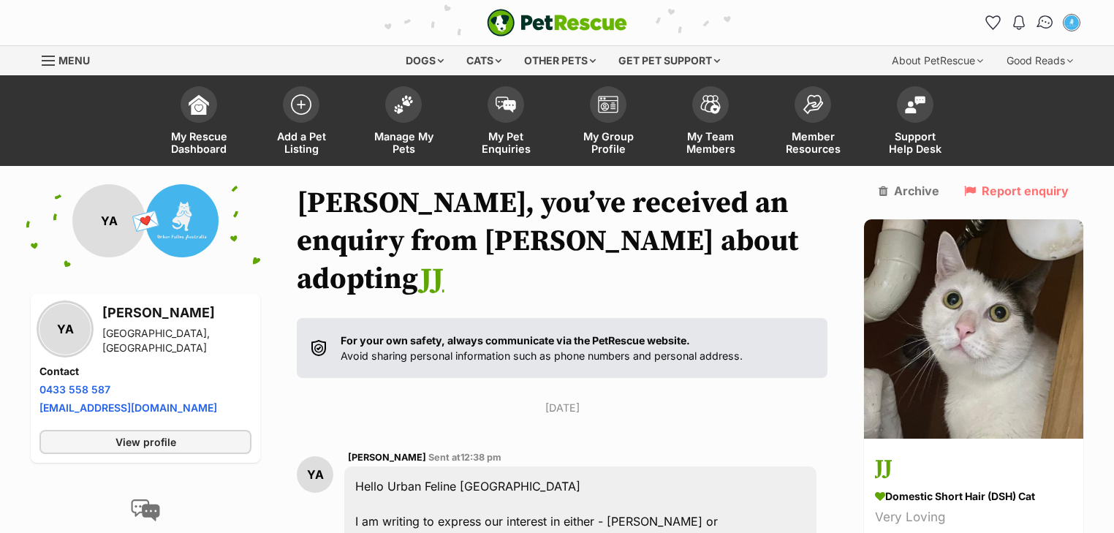
click at [1035, 23] on link "Conversations" at bounding box center [1045, 22] width 30 height 30
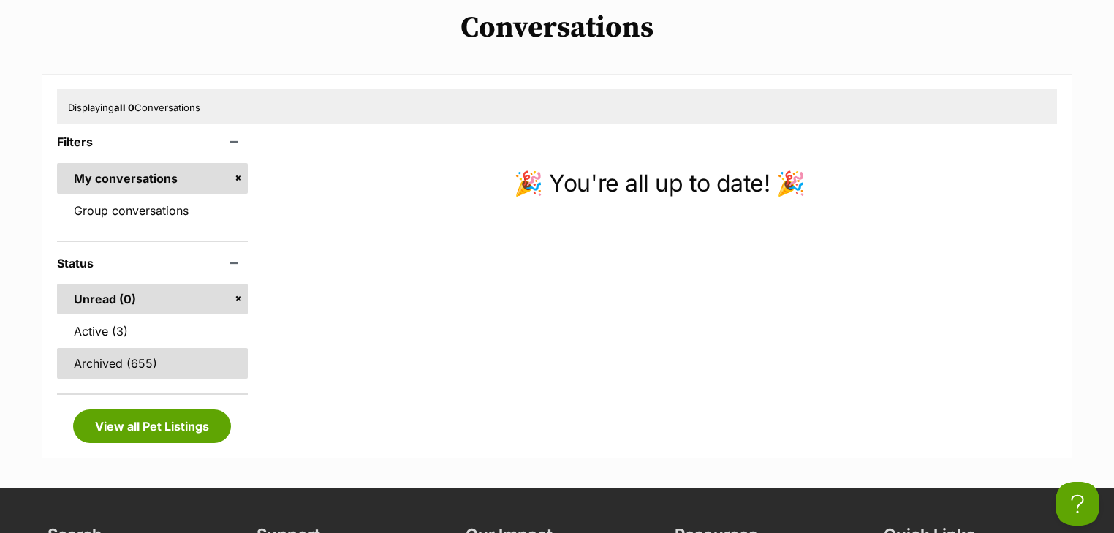
scroll to position [175, 0]
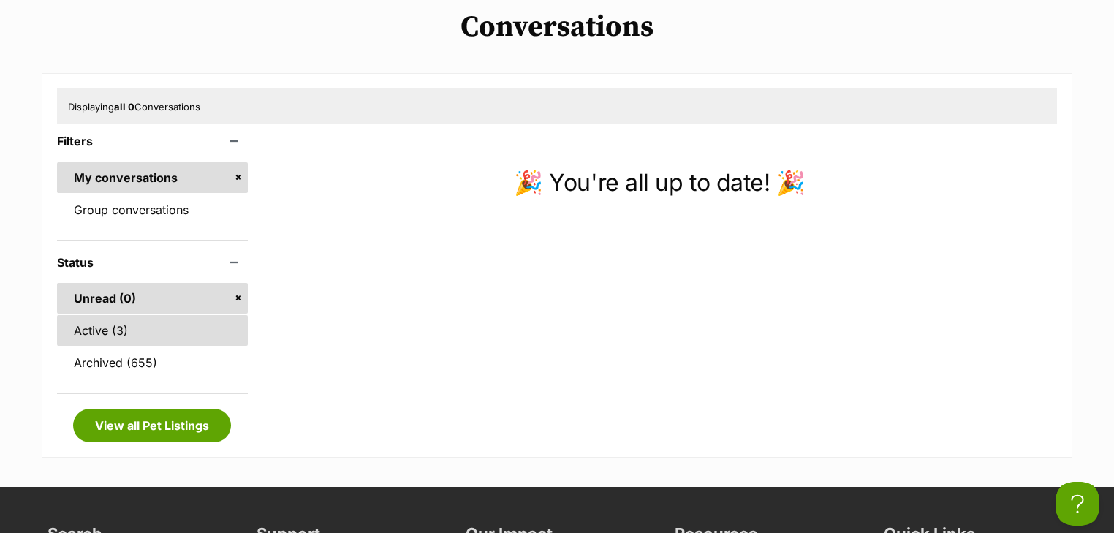
click at [151, 336] on link "Active (3)" at bounding box center [152, 330] width 191 height 31
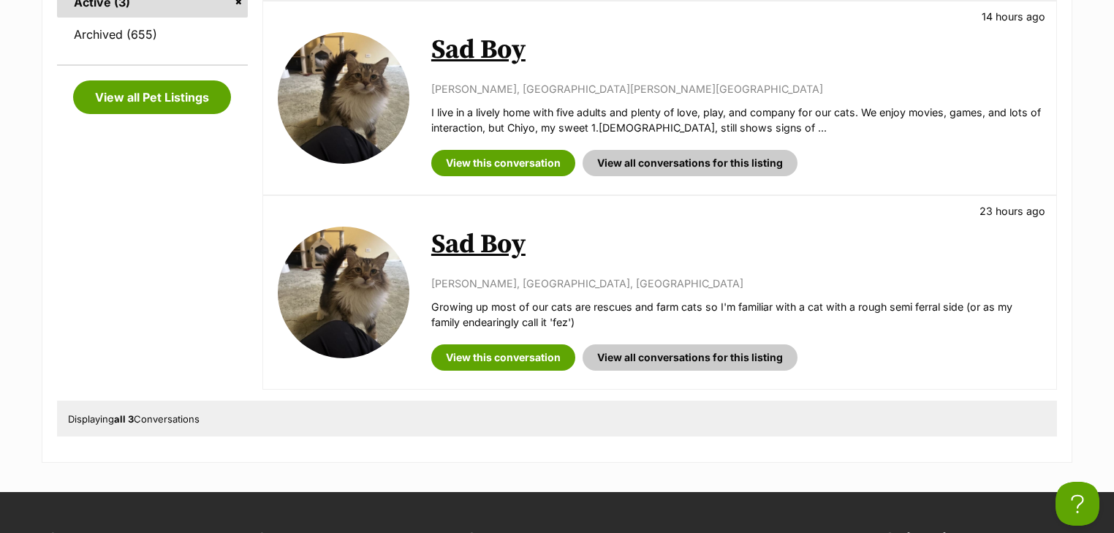
scroll to position [468, 0]
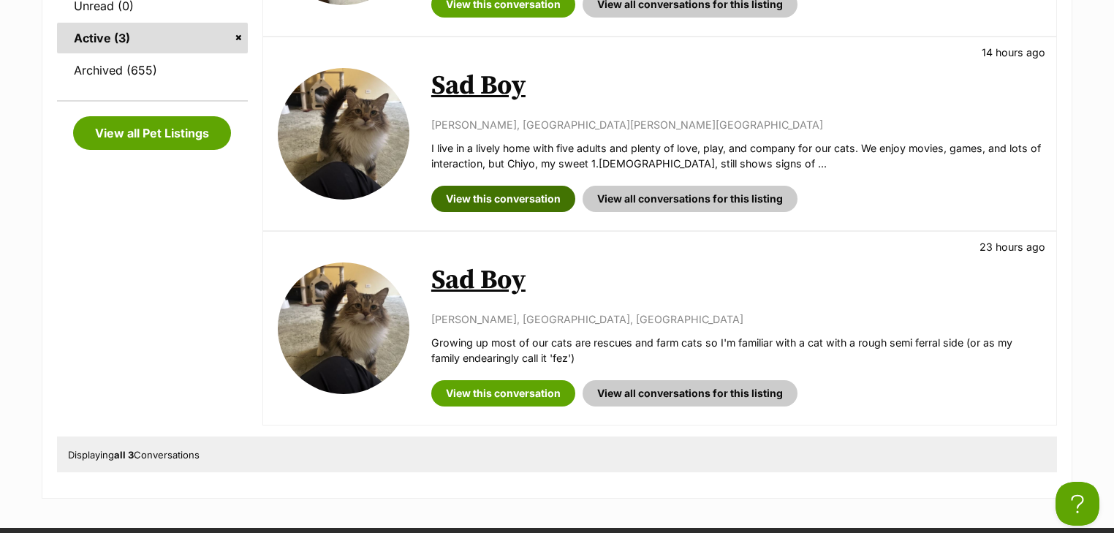
click at [512, 206] on link "View this conversation" at bounding box center [503, 199] width 144 height 26
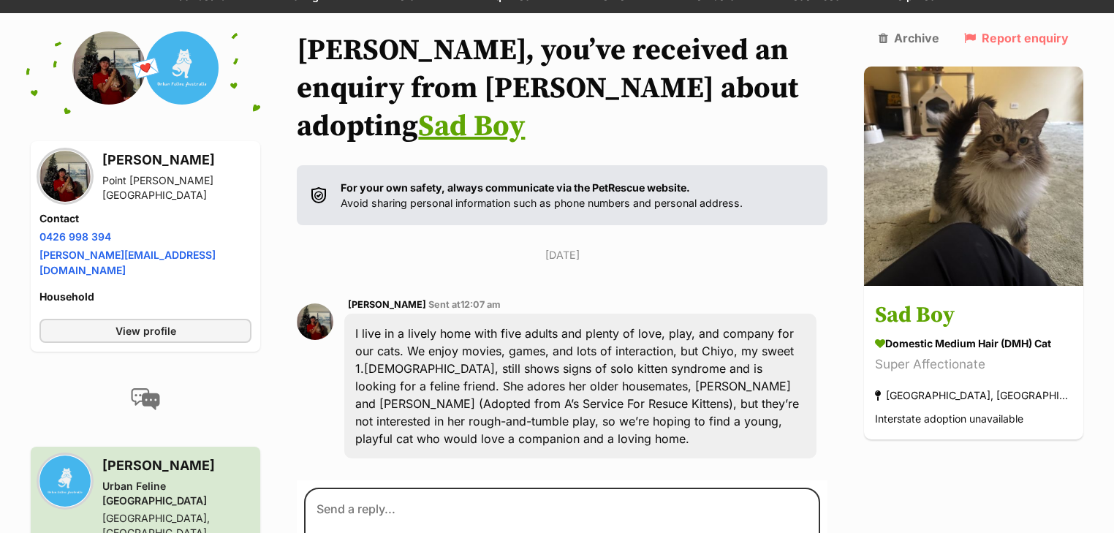
scroll to position [216, 0]
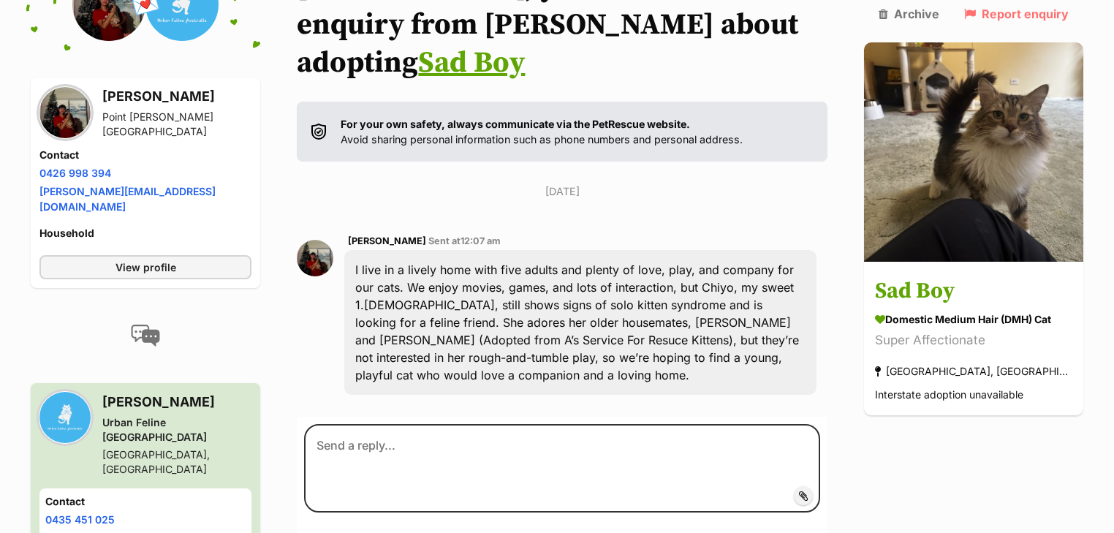
click at [46, 116] on img at bounding box center [64, 112] width 51 height 51
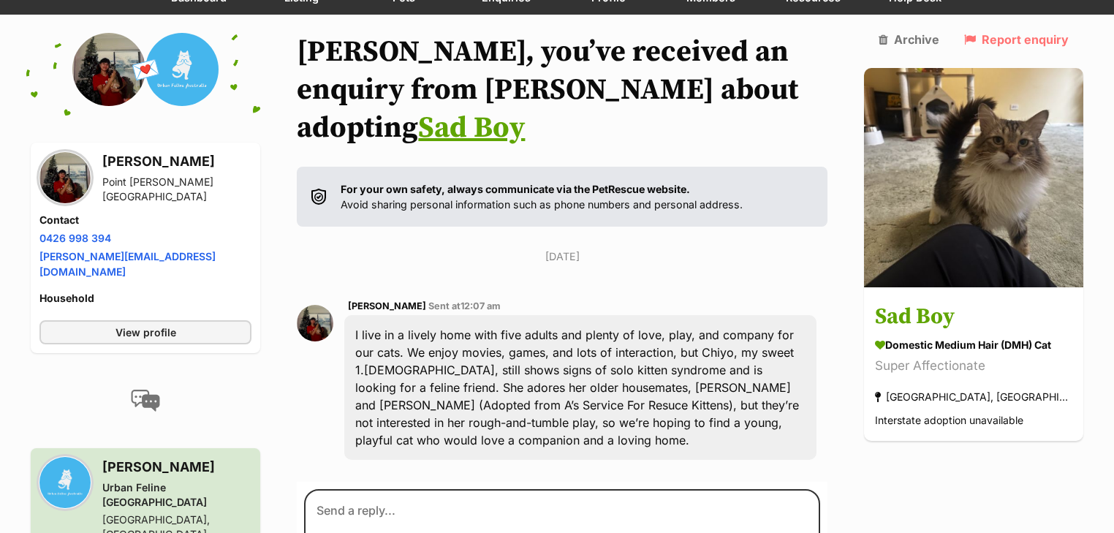
scroll to position [41, 0]
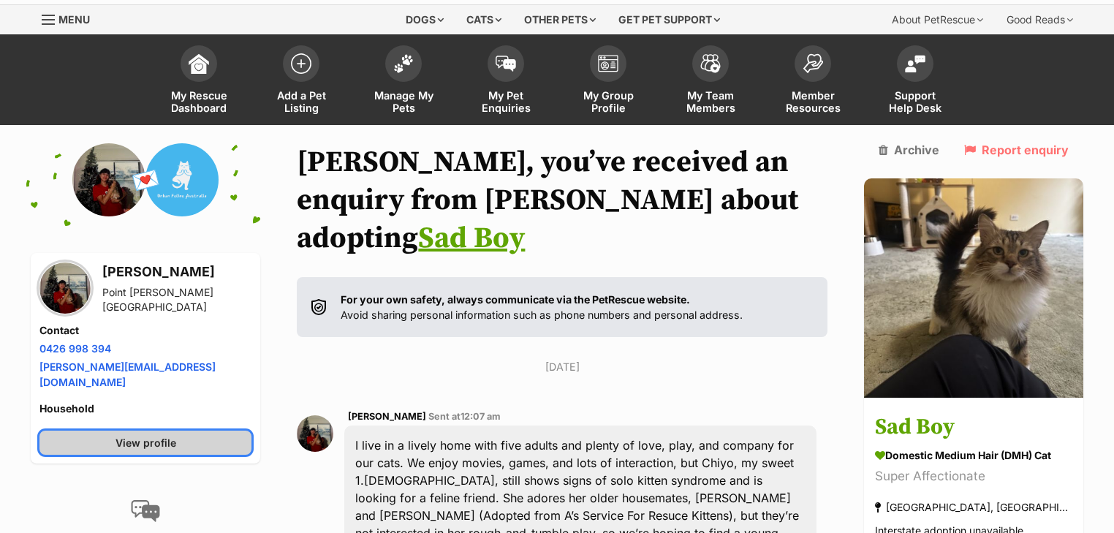
click at [175, 431] on link "View profile" at bounding box center [145, 443] width 212 height 24
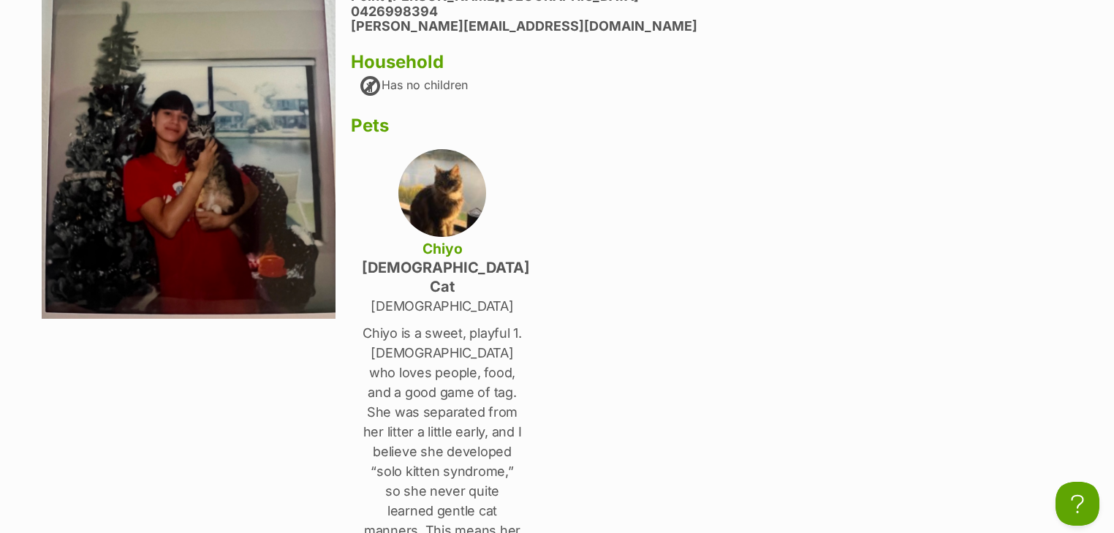
scroll to position [234, 0]
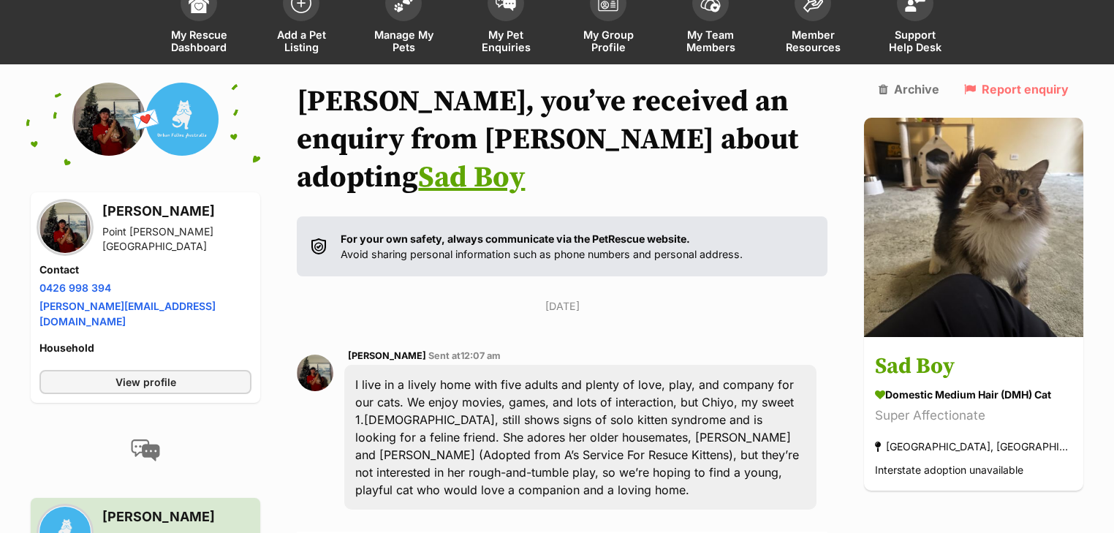
scroll to position [234, 0]
